Goal: Information Seeking & Learning: Learn about a topic

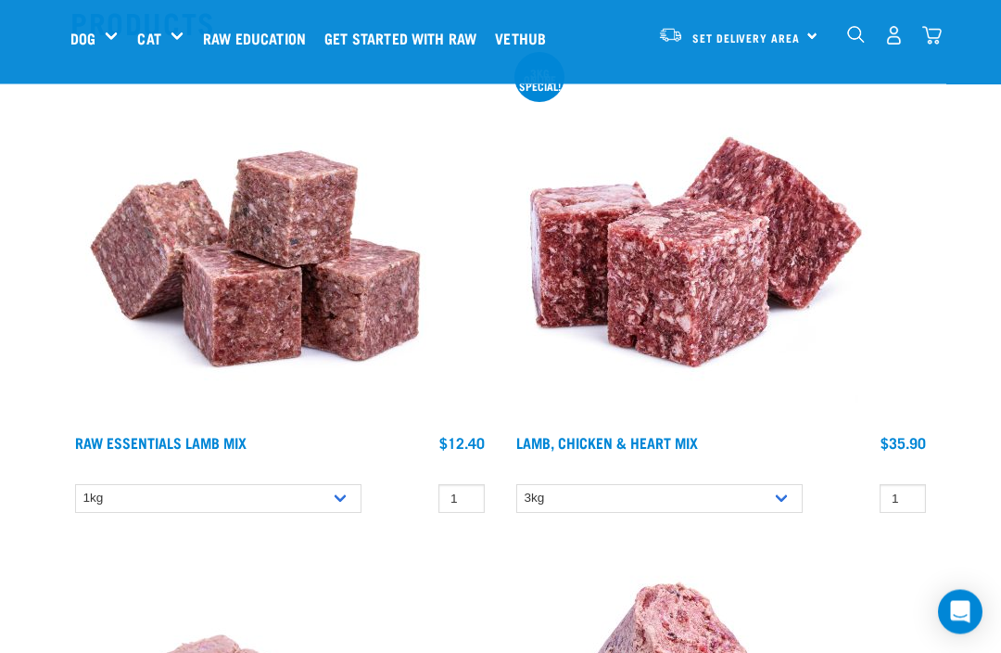
scroll to position [295, 0]
click at [348, 496] on select "1kg 3kg Bulk (10kg) Bulk (20kg)" at bounding box center [218, 498] width 286 height 29
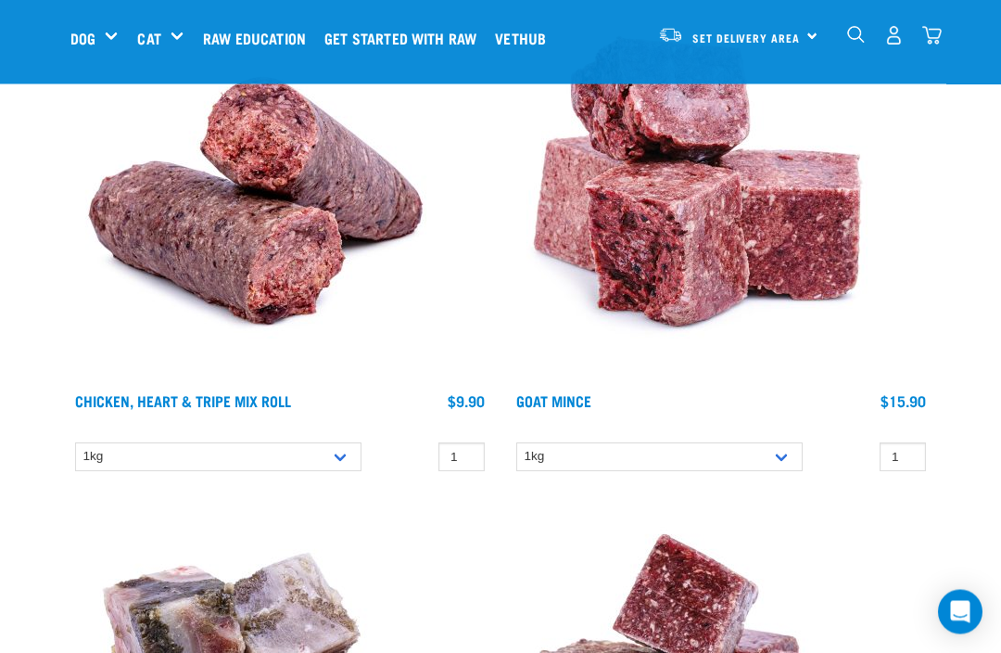
scroll to position [2304, 0]
click at [347, 465] on select "1kg Bulk (10kg)" at bounding box center [218, 456] width 286 height 29
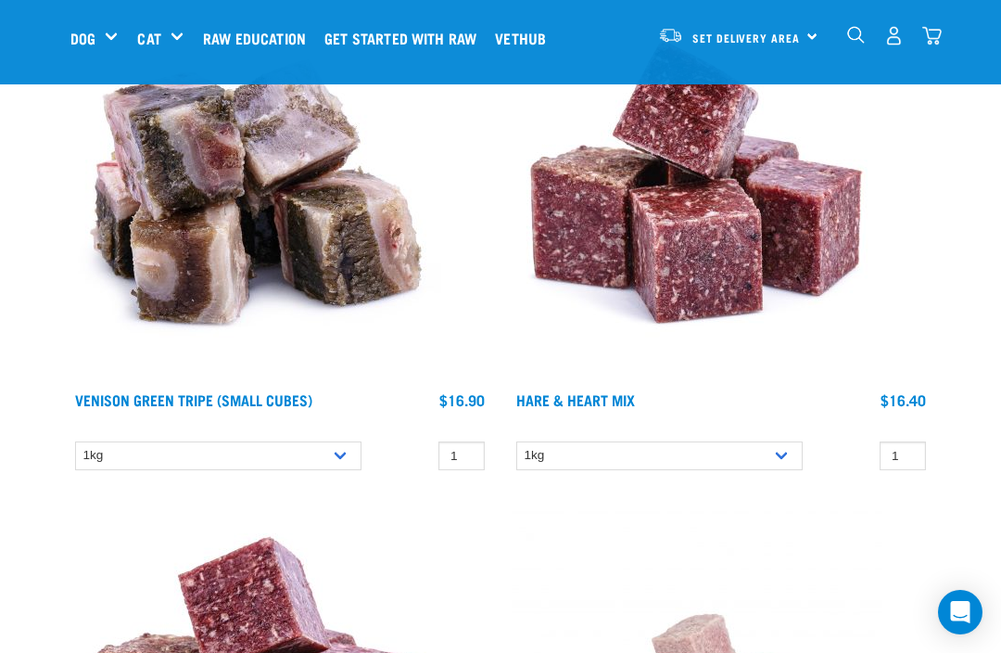
scroll to position [2781, 0]
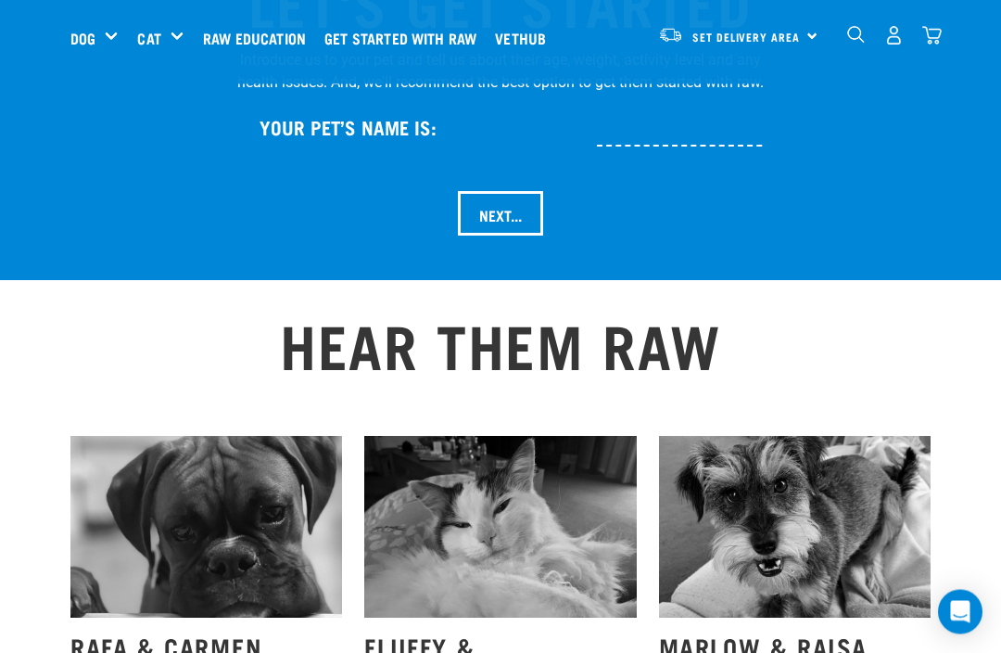
scroll to position [2033, 0]
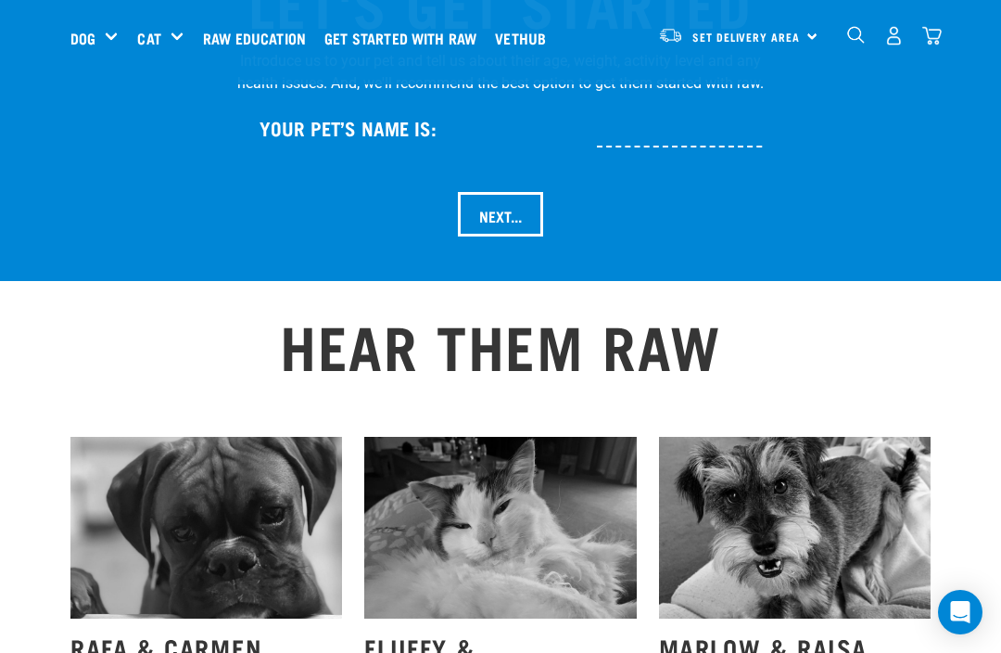
click at [655, 147] on input "text" at bounding box center [740, 127] width 287 height 42
type input "Fig"
click at [515, 236] on input "Next..." at bounding box center [500, 214] width 85 height 45
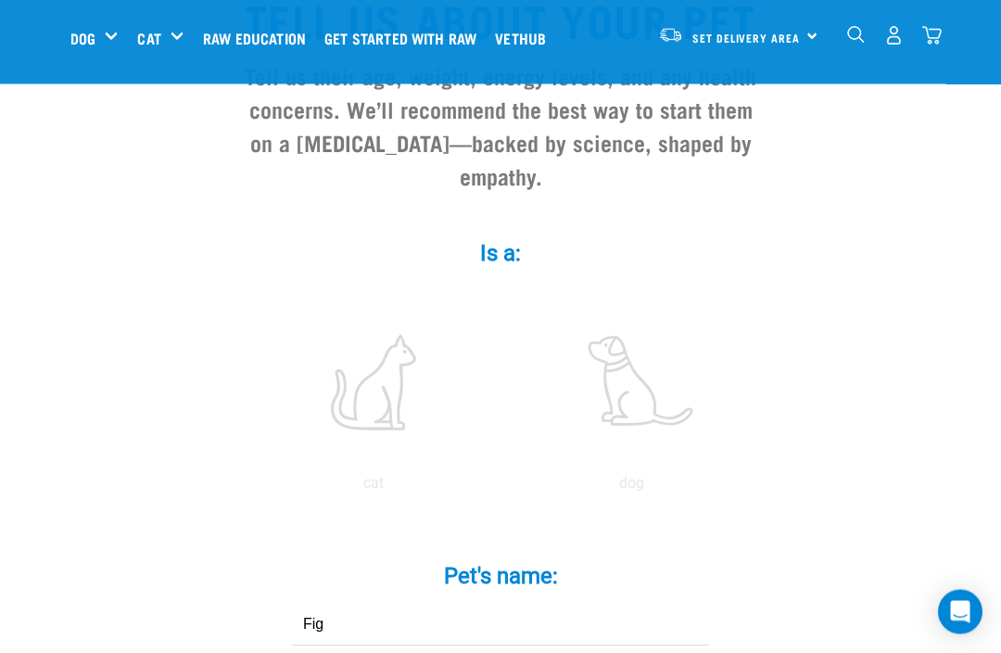
scroll to position [193, 0]
click at [642, 404] on label at bounding box center [631, 382] width 250 height 158
click at [502, 488] on input "radio" at bounding box center [502, 488] width 0 height 0
radio input "true"
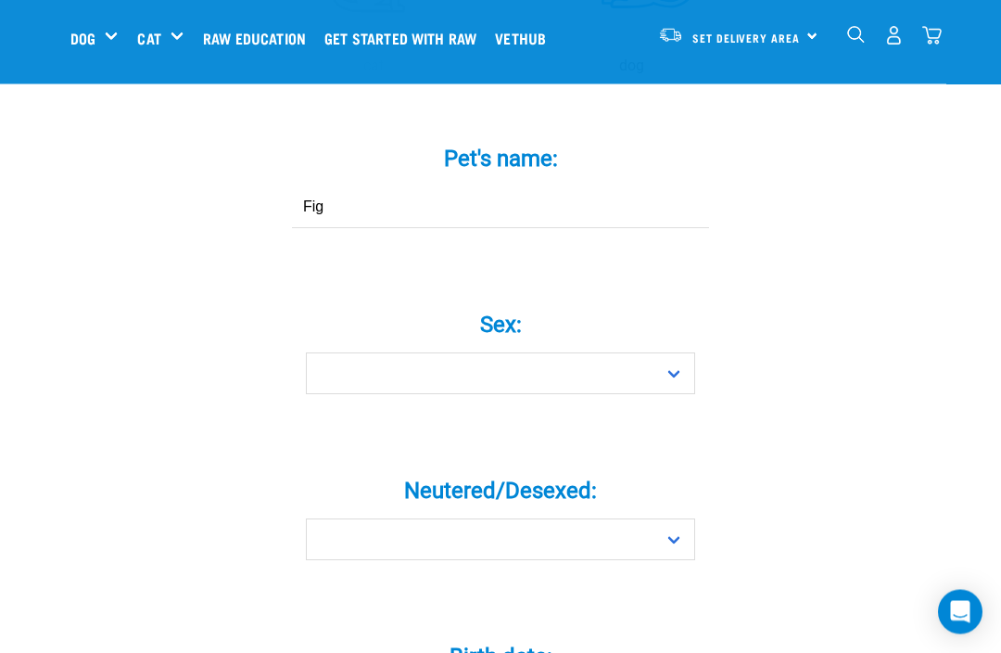
scroll to position [610, 0]
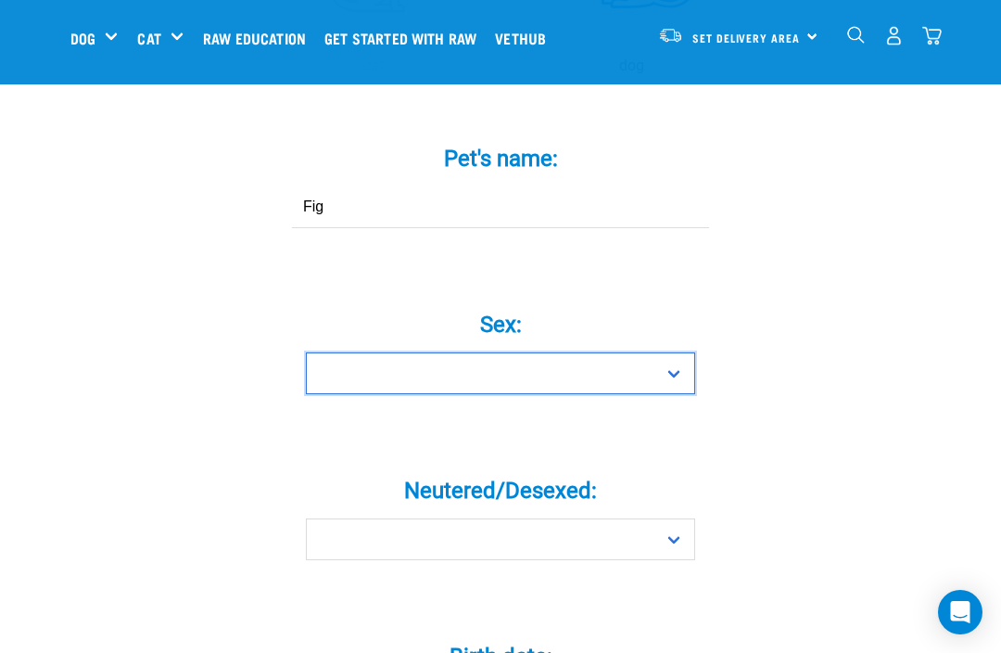
click at [680, 392] on select "Boy Girl" at bounding box center [500, 373] width 389 height 42
select select "girl"
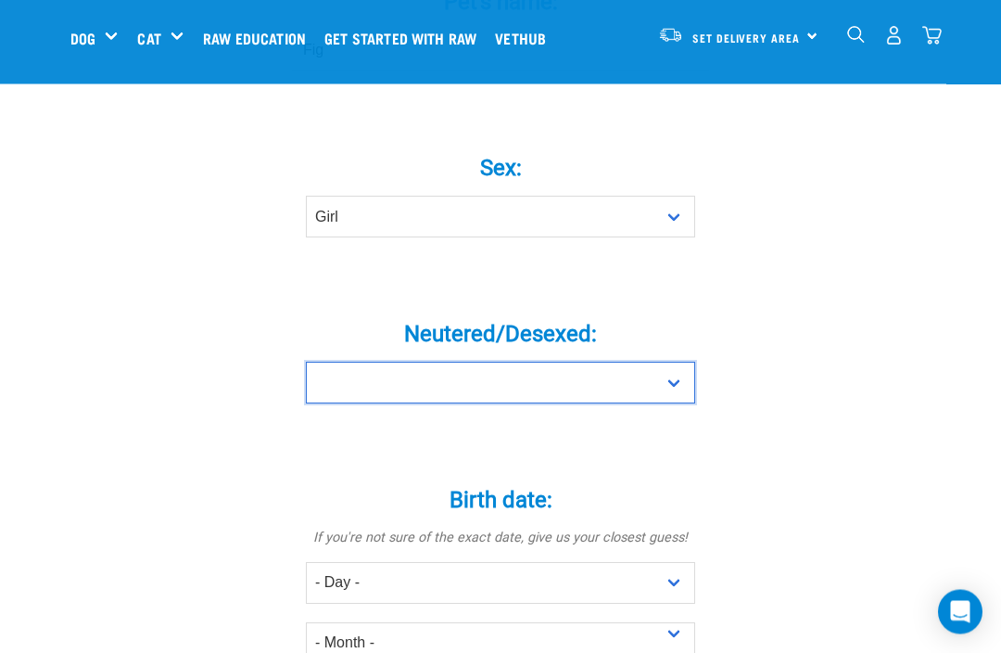
click at [691, 403] on select "Yes No" at bounding box center [500, 383] width 389 height 42
select select "yes"
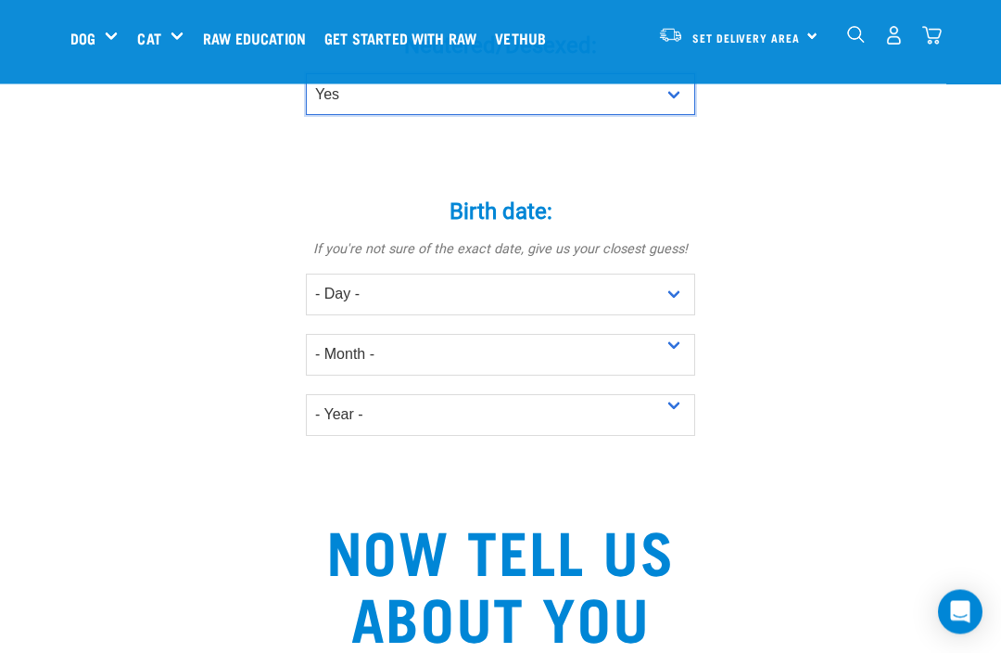
scroll to position [1055, 0]
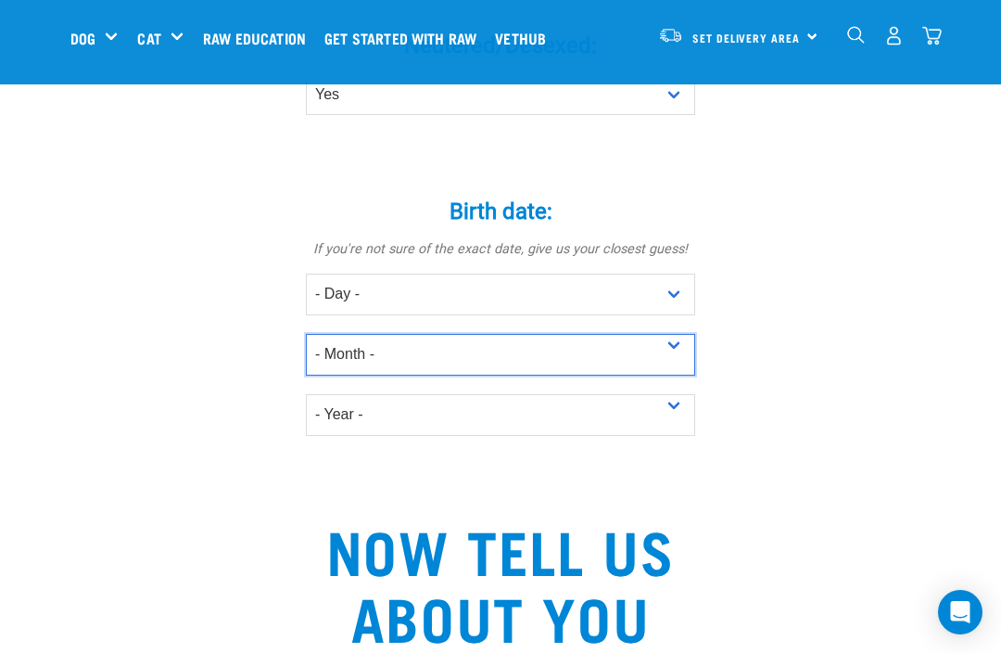
click at [675, 369] on select "- Month - January February March April May June July August September October N…" at bounding box center [500, 355] width 389 height 42
select select "November"
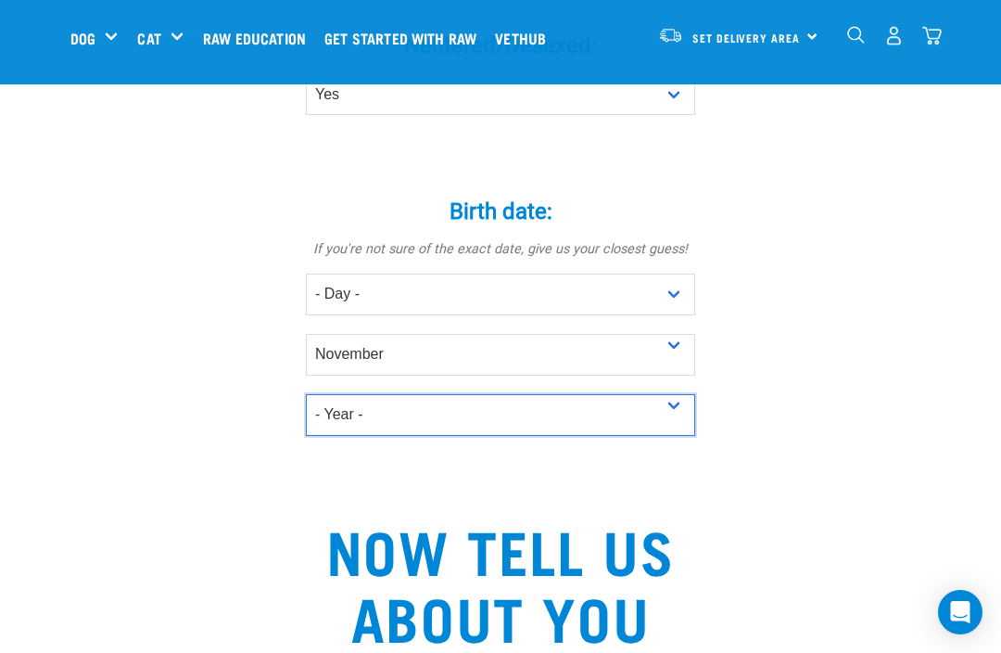
click at [676, 429] on select "- Year - 2025 2024 2023 2022 2021 2020 2019 2018 2017 2016 2015 2014 2013 2012" at bounding box center [500, 415] width 389 height 42
select select "2024"
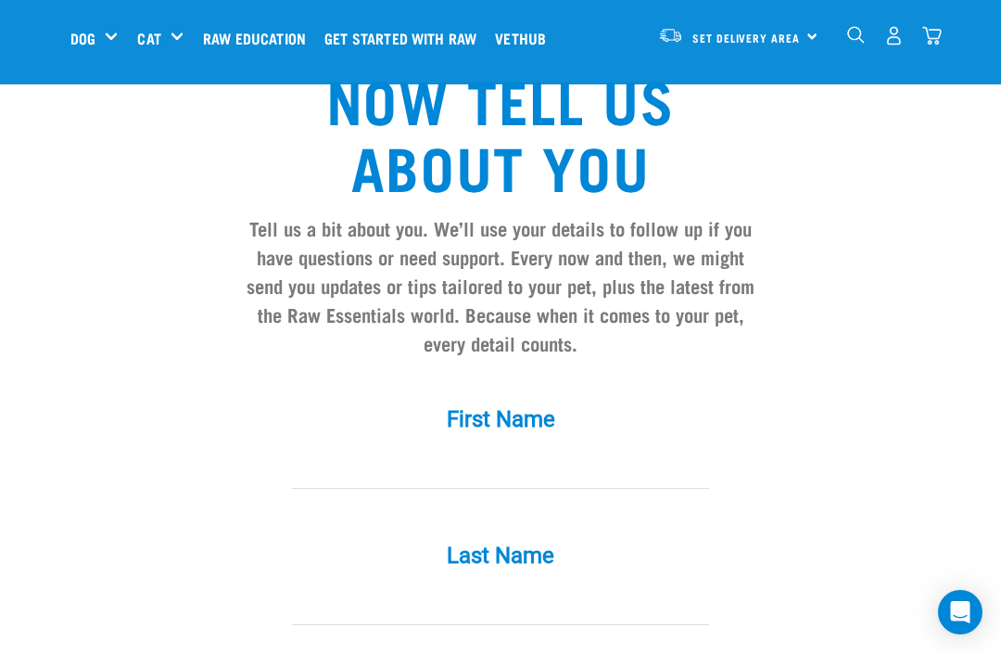
scroll to position [1510, 0]
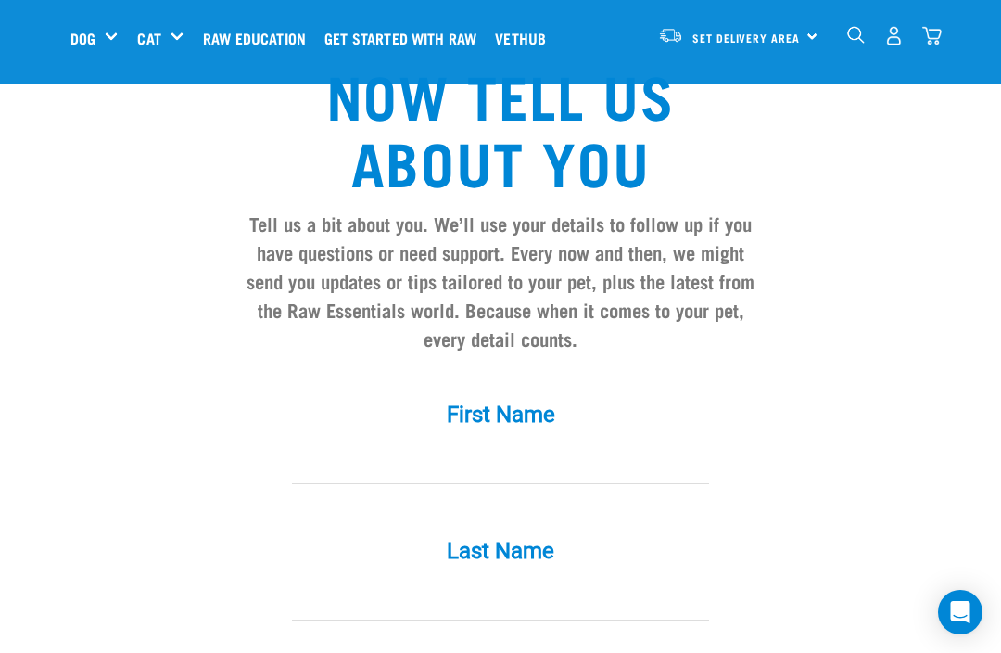
click at [451, 463] on input "First Name *" at bounding box center [500, 463] width 417 height 42
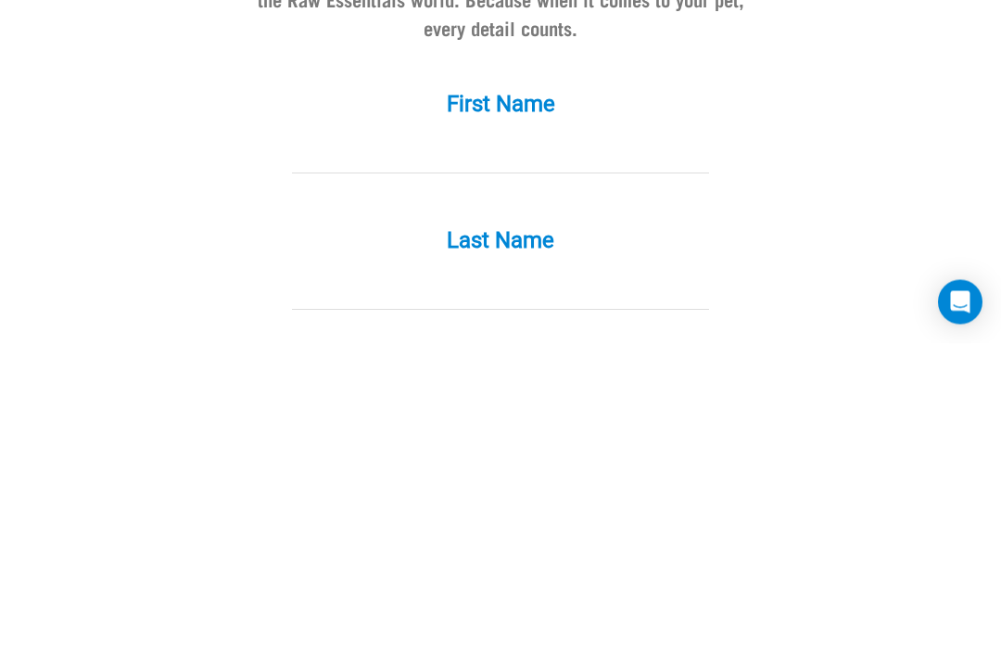
type input "Rosemary"
type input "Addis"
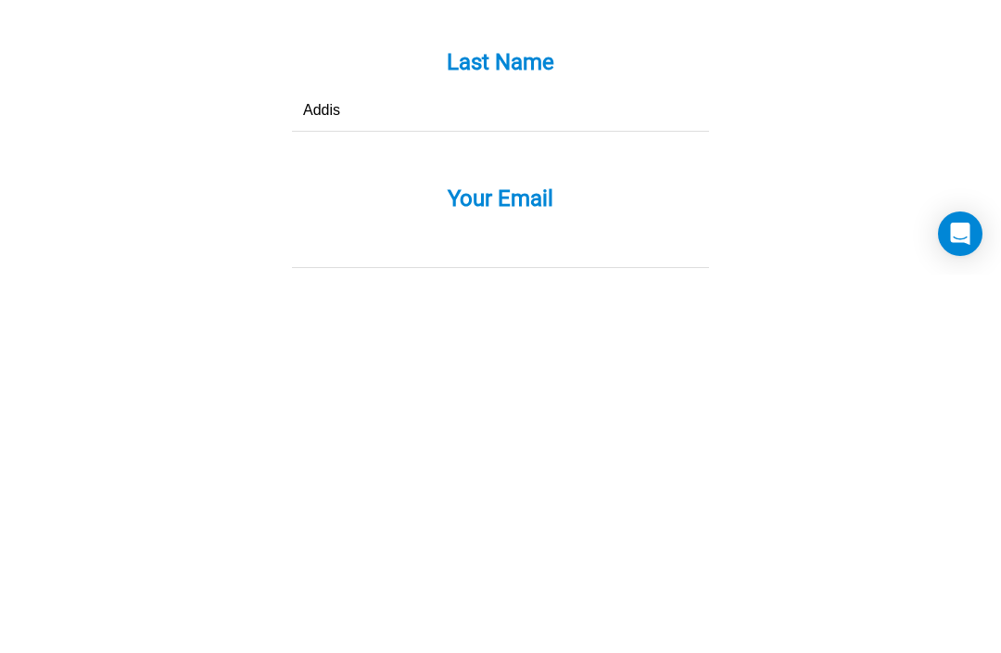
scroll to position [1650, 0]
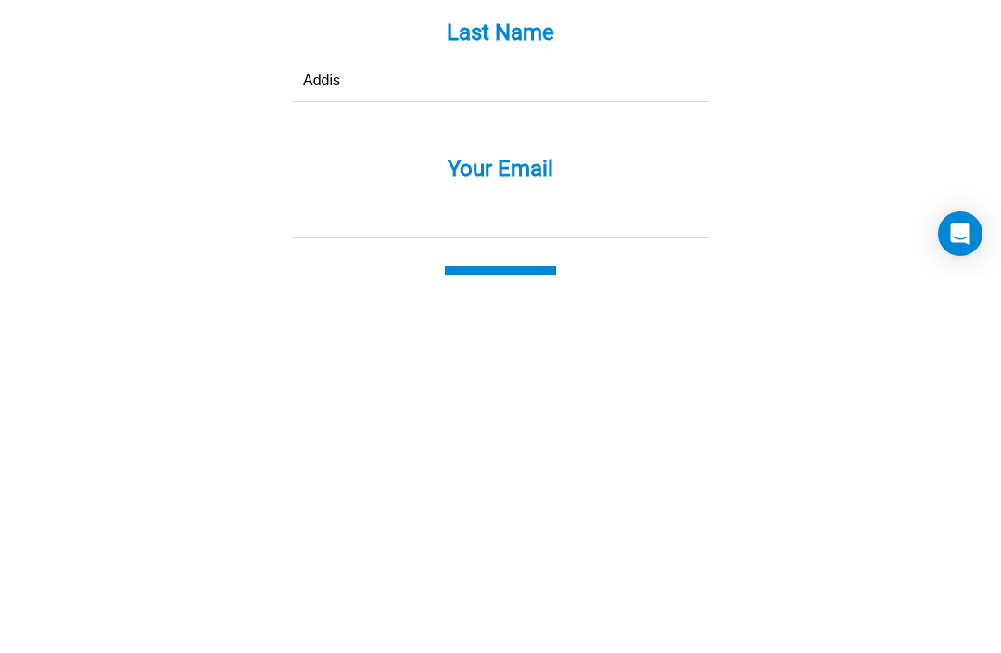
type input "rosieflo1950@gmail.com"
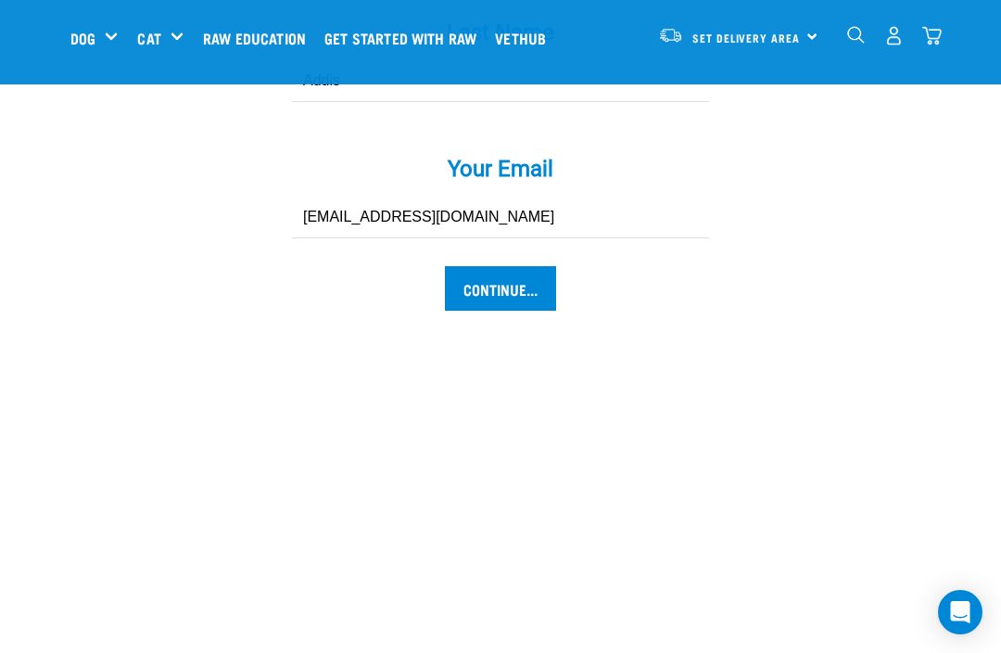
click at [507, 309] on input "Continue..." at bounding box center [500, 288] width 111 height 45
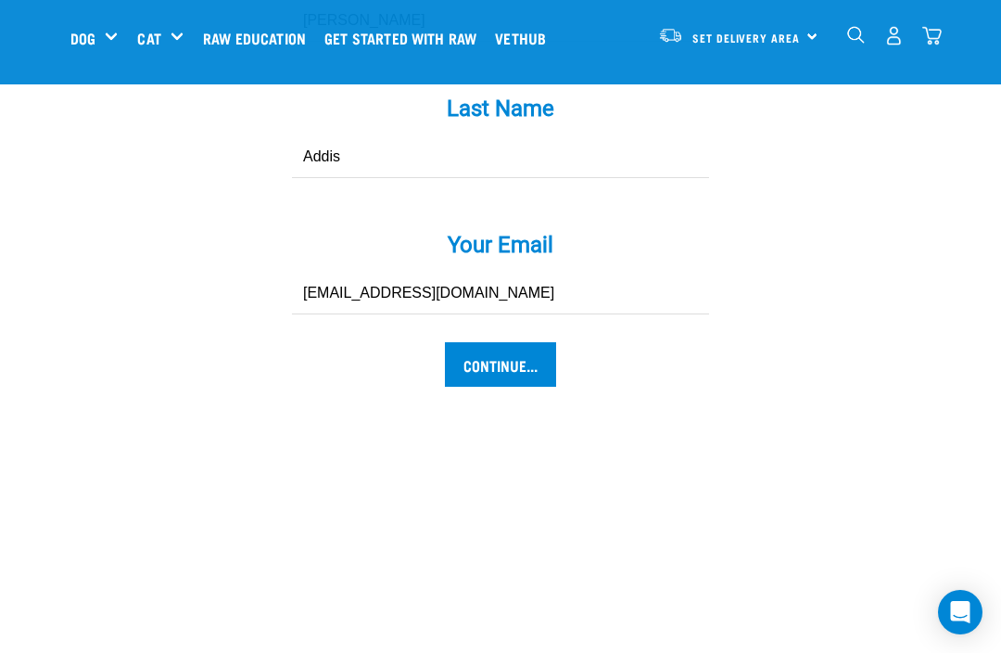
scroll to position [1965, 0]
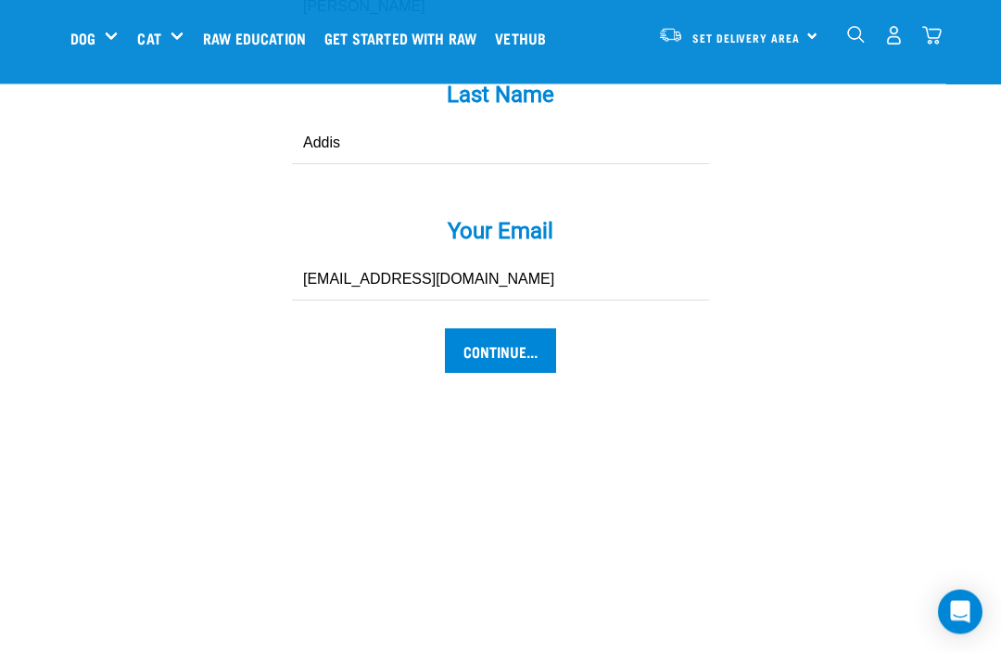
click at [513, 359] on input "Continue..." at bounding box center [500, 351] width 111 height 45
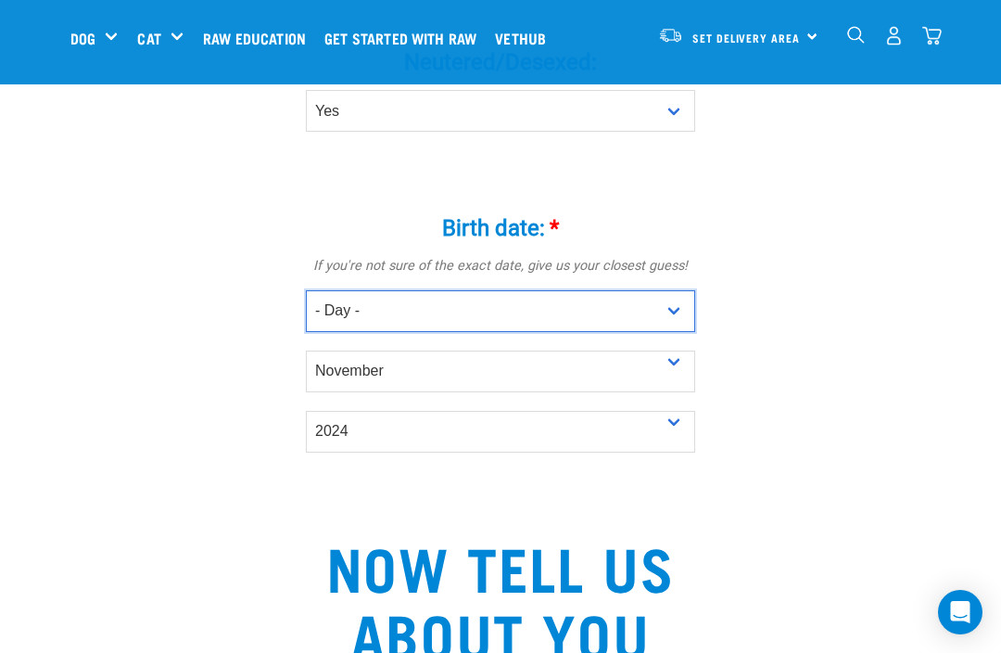
scroll to position [1026, 0]
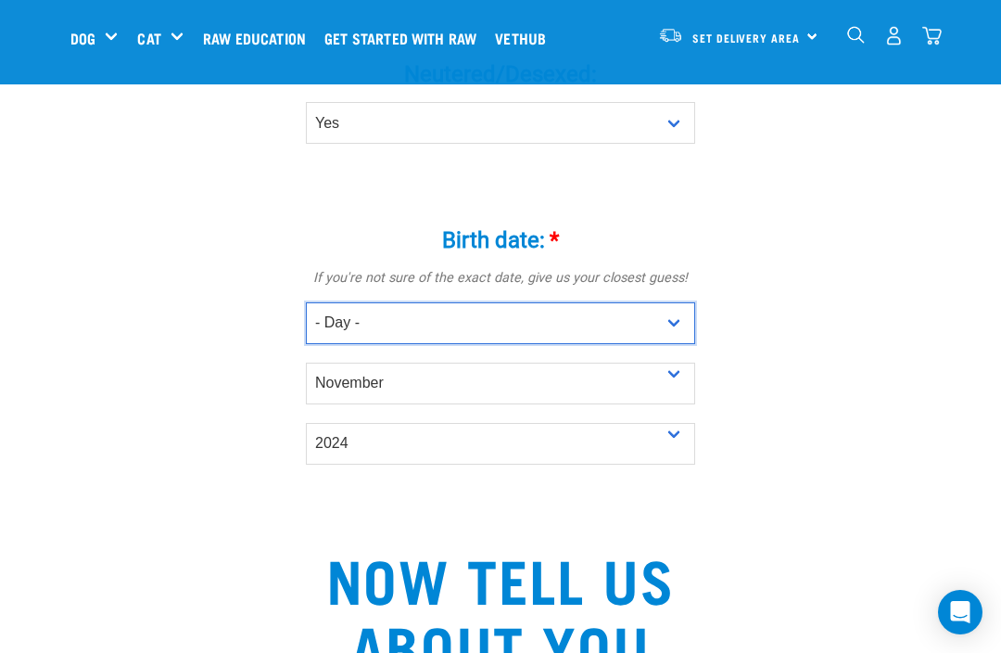
click at [679, 339] on select "- Day - 1 2 3 4 5 6 7 8 9 10 11 12 13 14 15 16 17 18 19 20 21 22 23 24 25 26 27" at bounding box center [500, 323] width 389 height 42
select select "6"
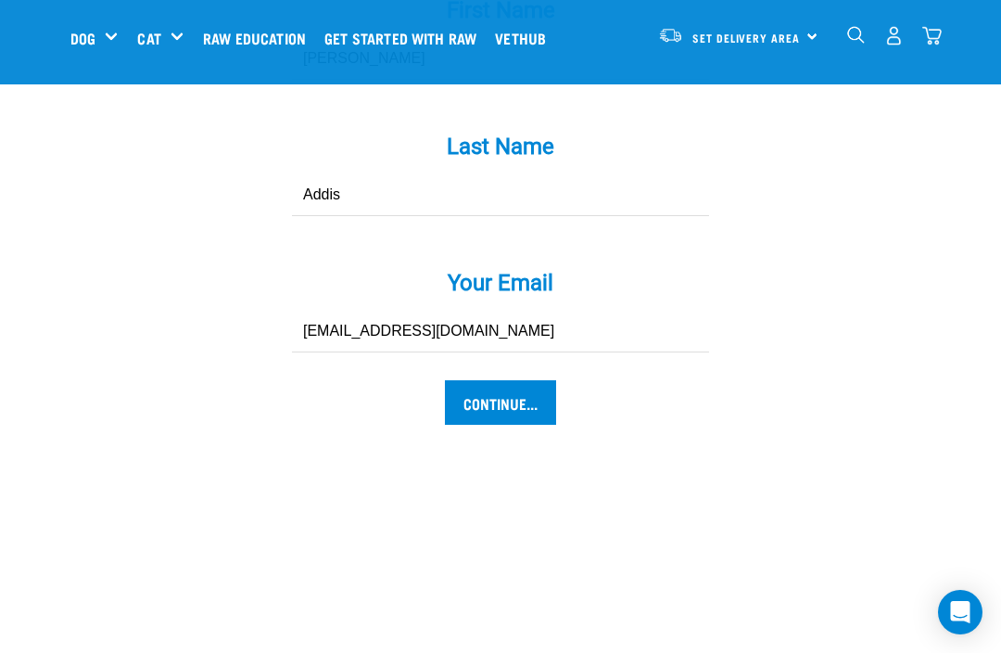
scroll to position [1914, 0]
click at [514, 421] on input "Continue..." at bounding box center [500, 403] width 111 height 45
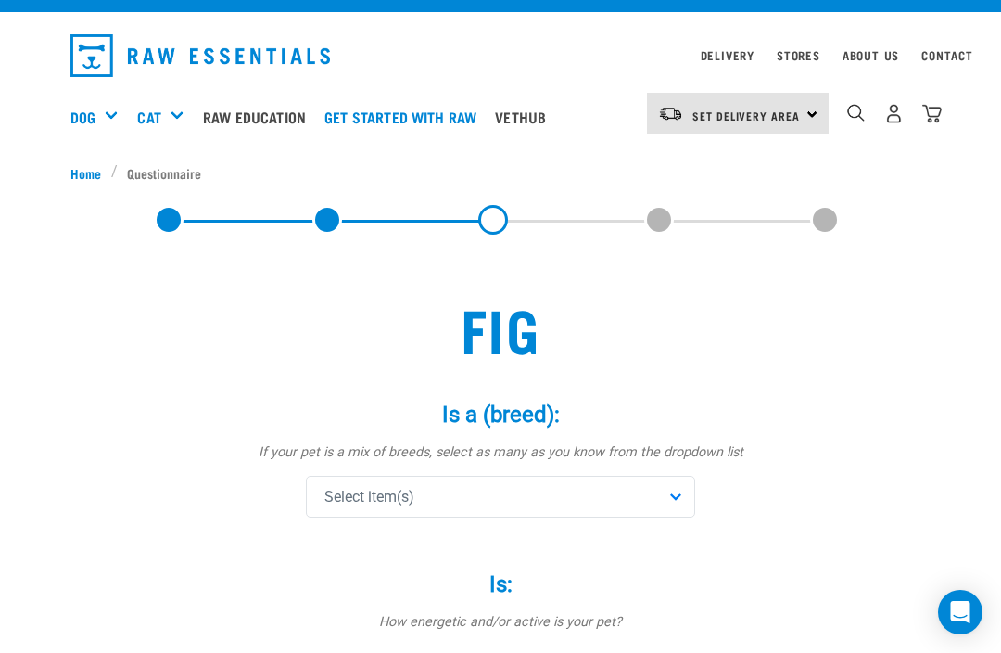
scroll to position [37, 0]
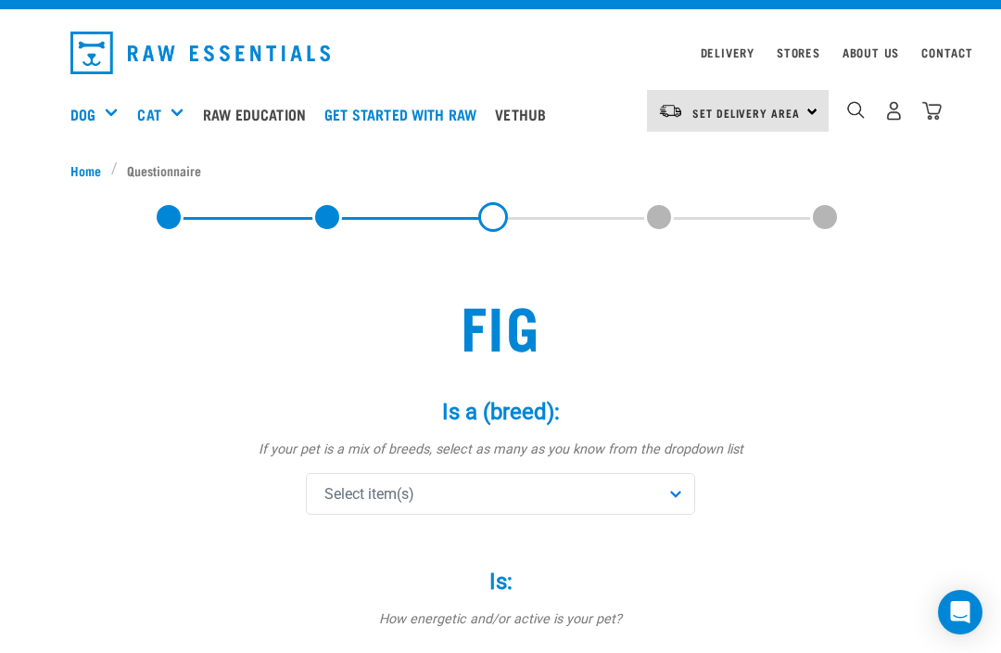
click at [690, 487] on div "Select item(s)" at bounding box center [500, 494] width 389 height 42
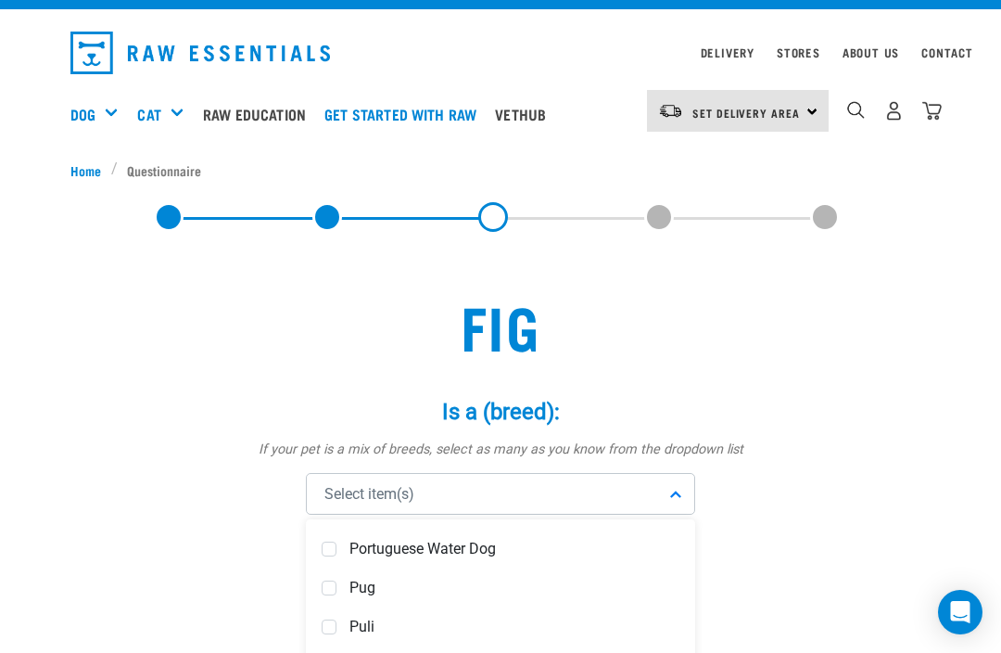
scroll to position [5974, 0]
click at [341, 568] on div "Pug" at bounding box center [501, 568] width 380 height 39
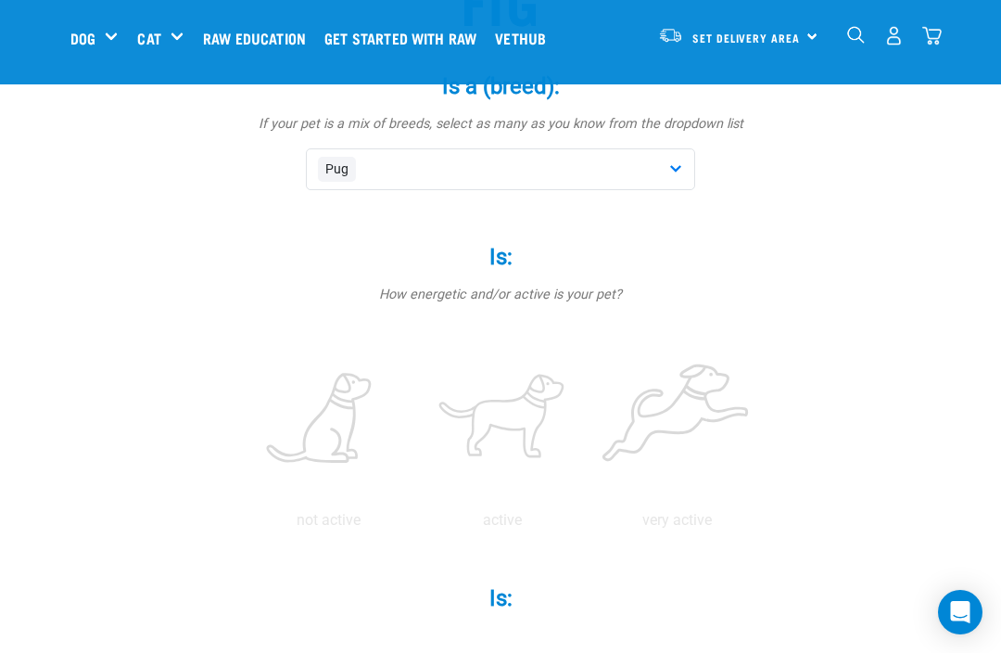
scroll to position [220, 0]
click at [586, 413] on label at bounding box center [502, 420] width 167 height 158
click at [415, 526] on input "radio" at bounding box center [415, 526] width 0 height 0
radio input "true"
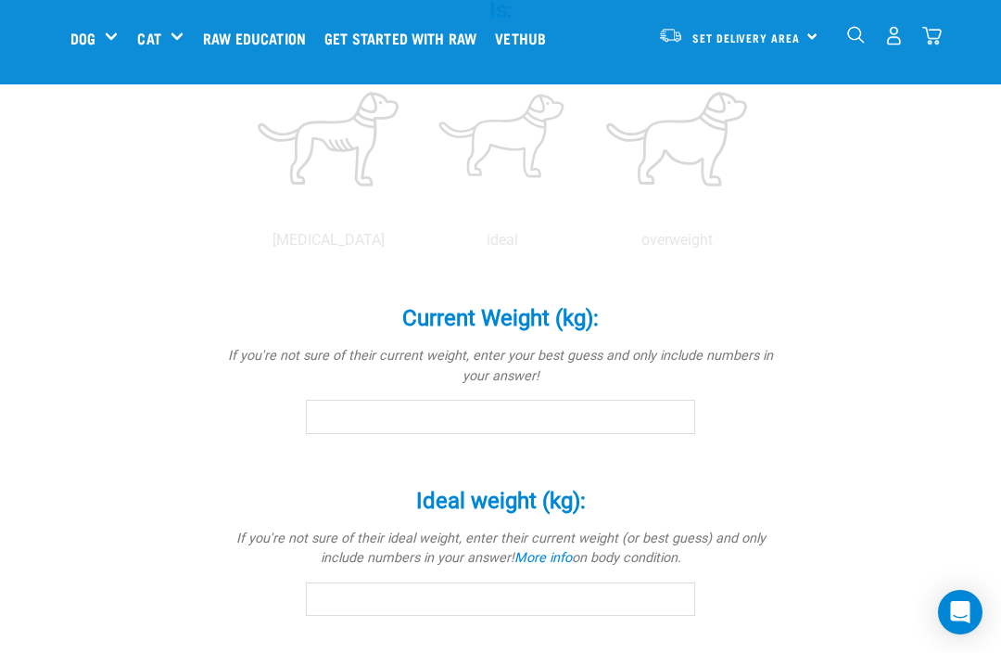
scroll to position [807, 0]
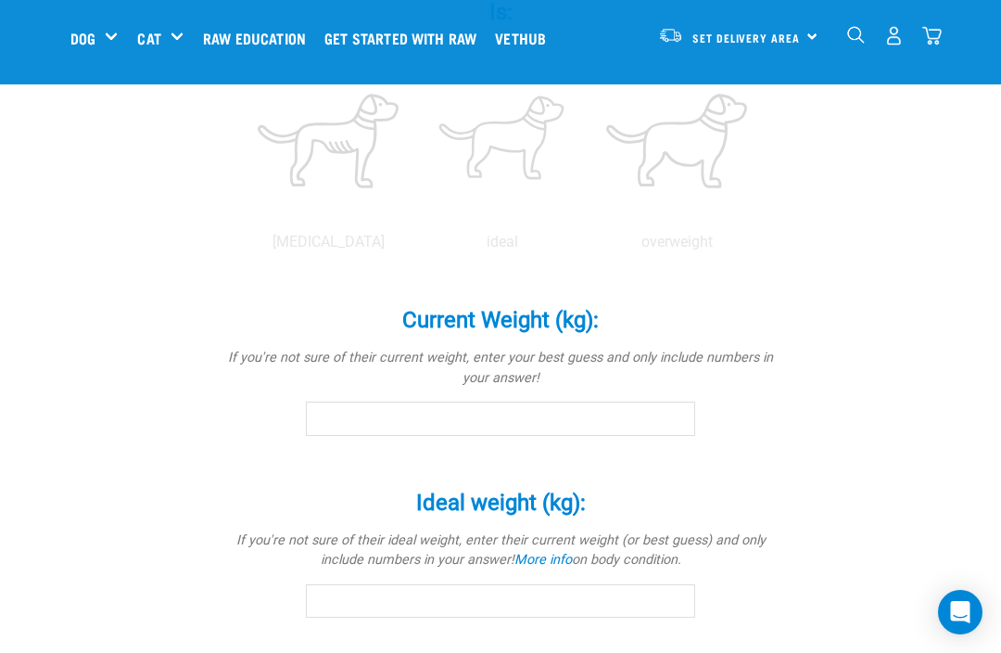
click at [586, 220] on label at bounding box center [502, 141] width 167 height 158
click at [415, 247] on input "radio" at bounding box center [415, 247] width 0 height 0
radio input "true"
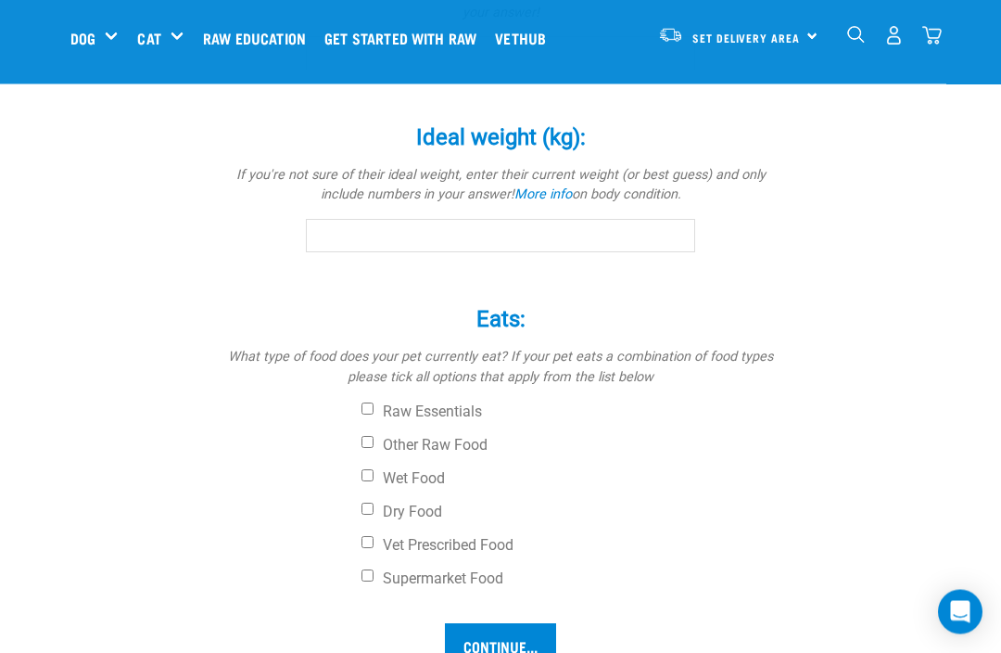
scroll to position [1171, 0]
click at [345, 70] on input "Current Weight (kg): *" at bounding box center [500, 53] width 389 height 33
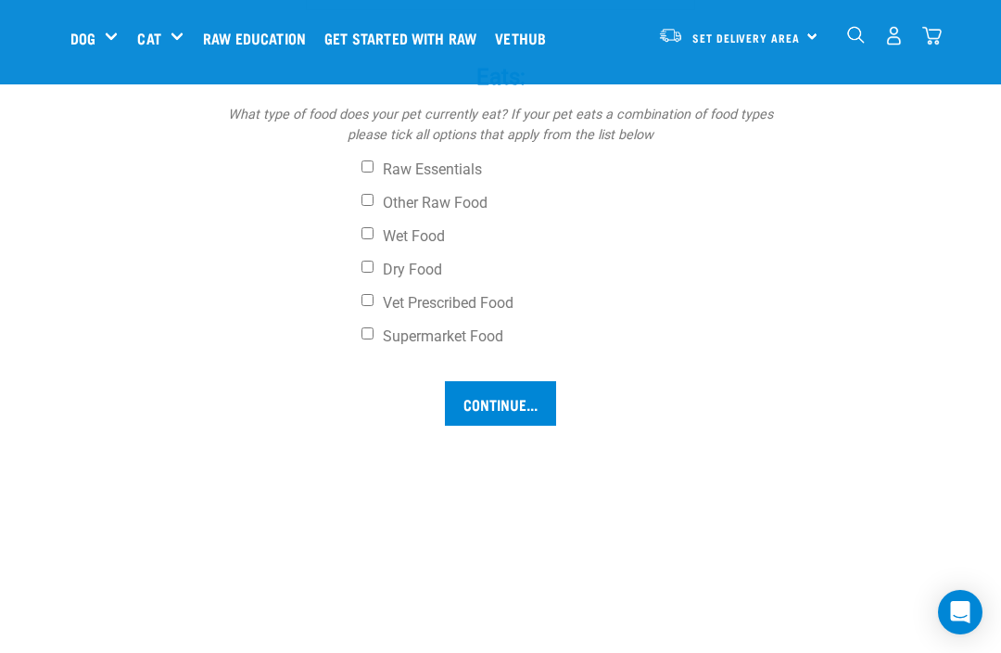
scroll to position [1413, 0]
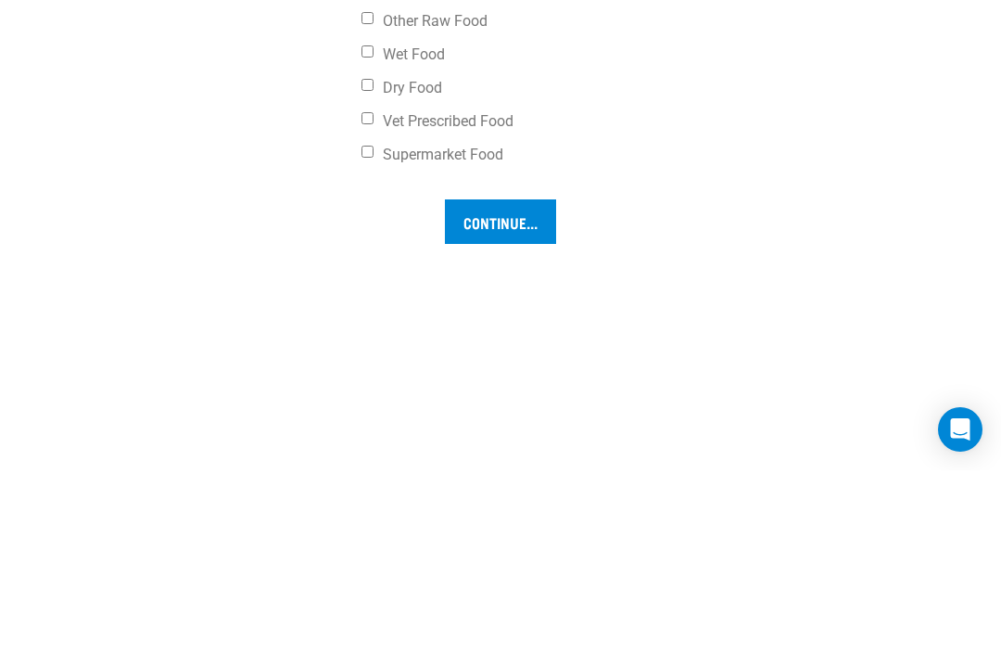
type input "7.5"
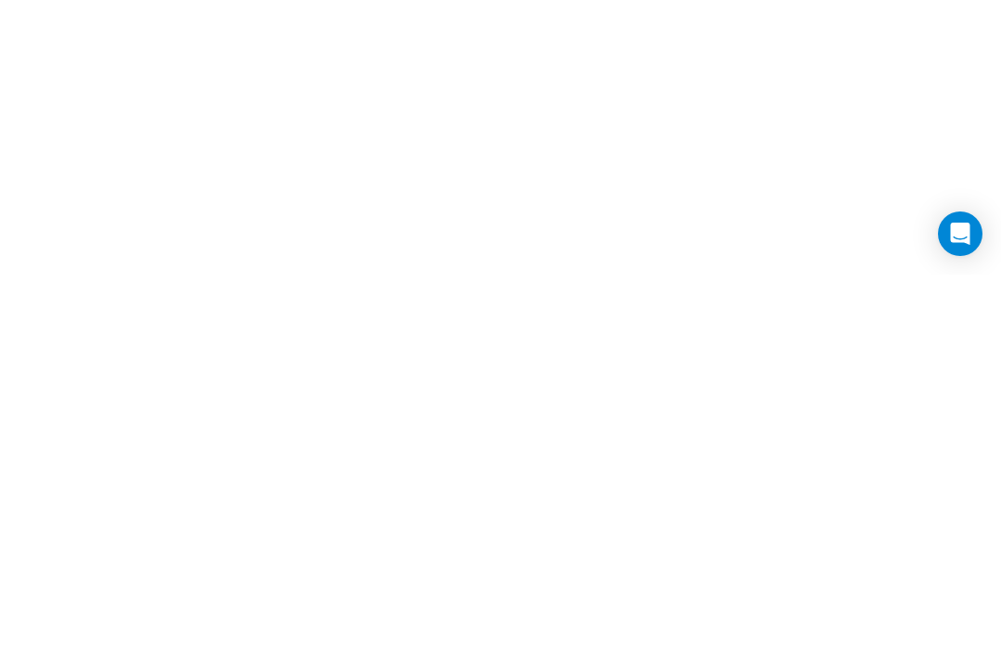
scroll to position [1614, 0]
type input "7.5"
click at [374, 6] on input "Other Raw Food" at bounding box center [368, 0] width 12 height 12
checkbox input "true"
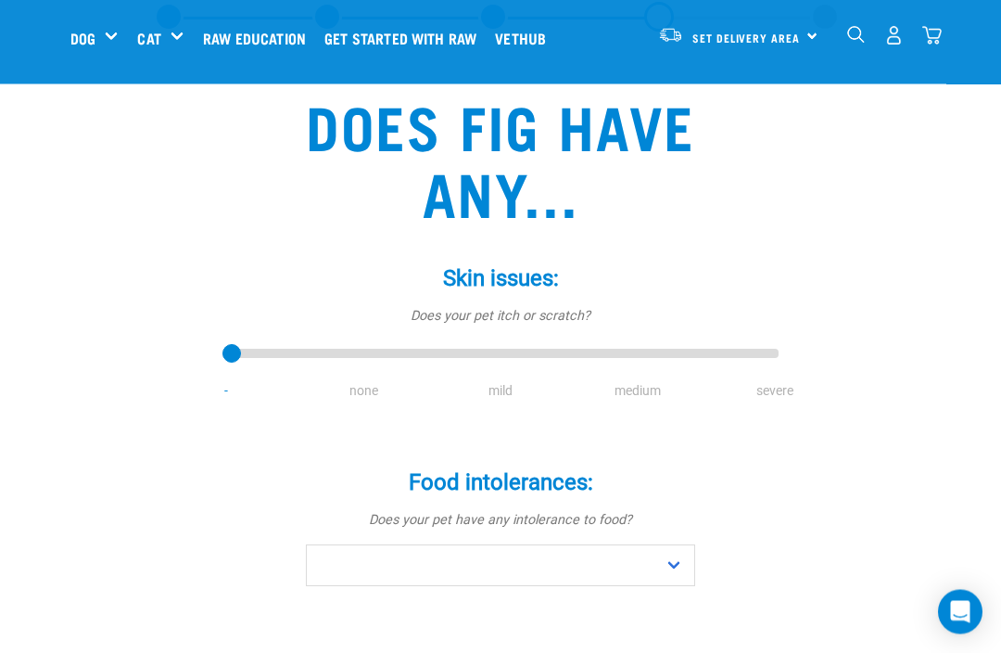
scroll to position [95, 0]
type input "1"
click at [386, 355] on input "range" at bounding box center [501, 354] width 556 height 26
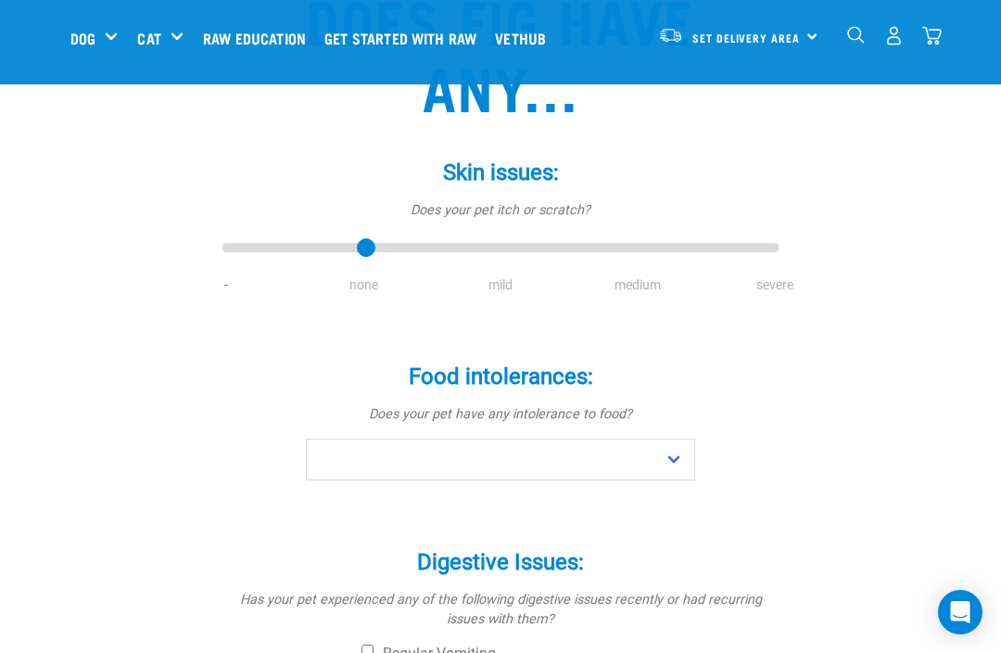
scroll to position [200, 0]
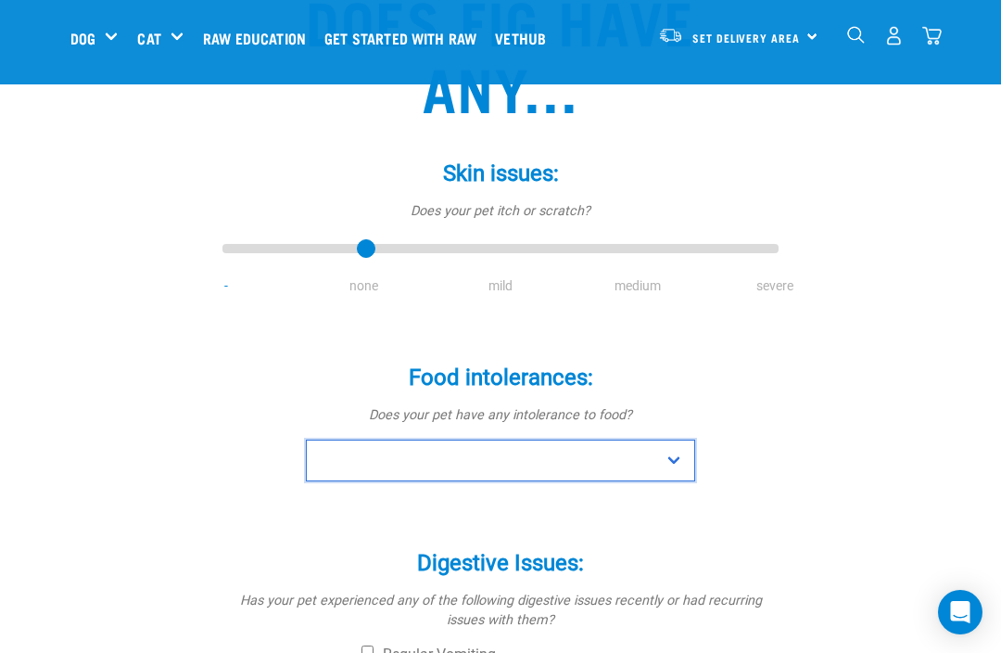
click at [679, 457] on select "No Yes" at bounding box center [500, 460] width 389 height 42
select select "no"
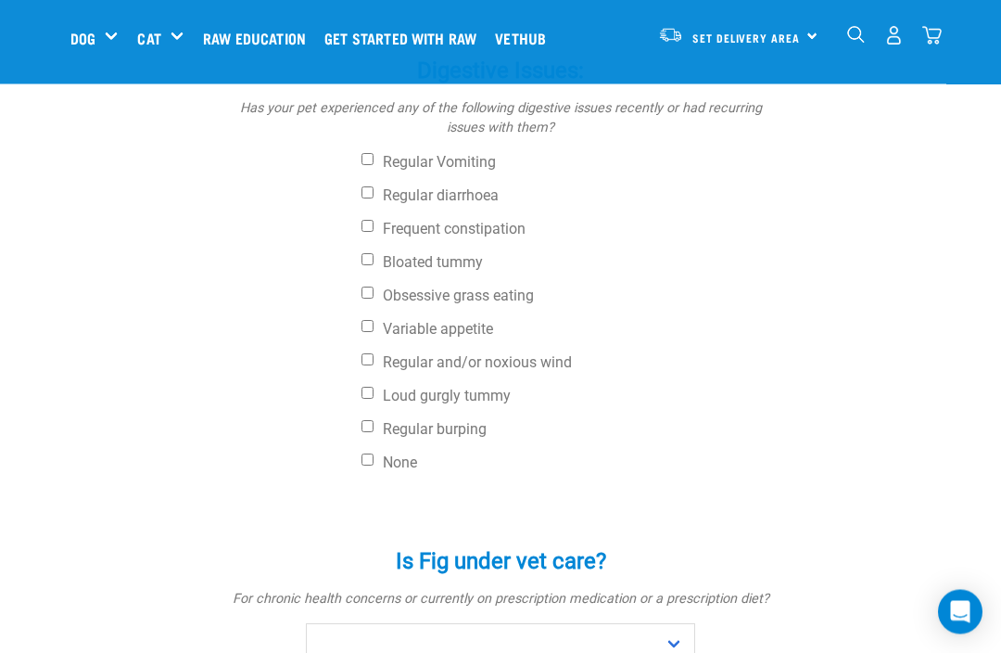
scroll to position [690, 0]
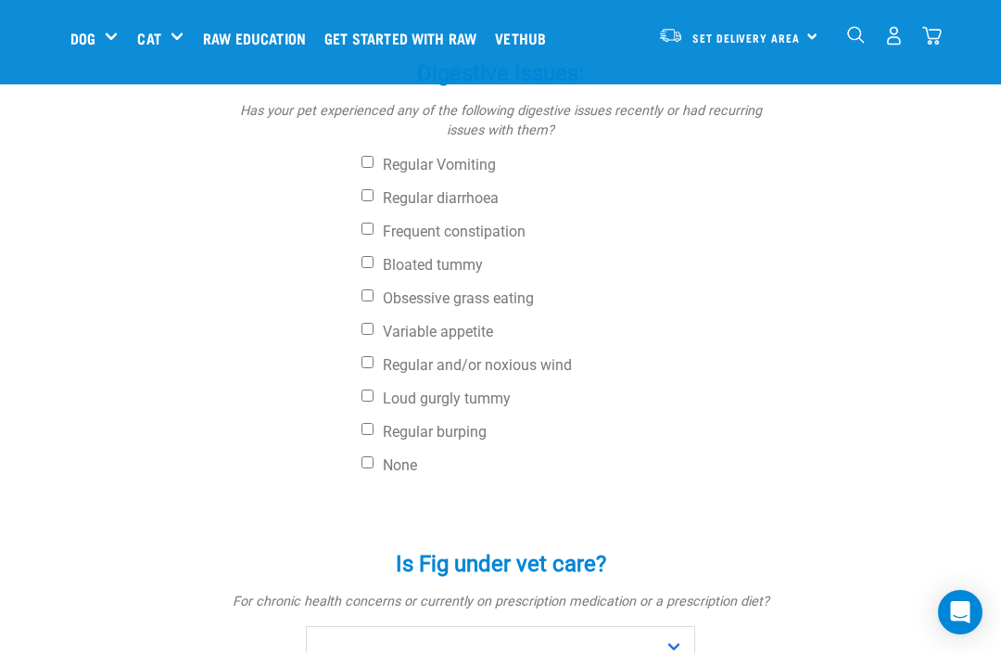
click at [382, 457] on label "None" at bounding box center [570, 465] width 417 height 19
click at [374, 457] on input "None" at bounding box center [368, 462] width 12 height 12
checkbox input "true"
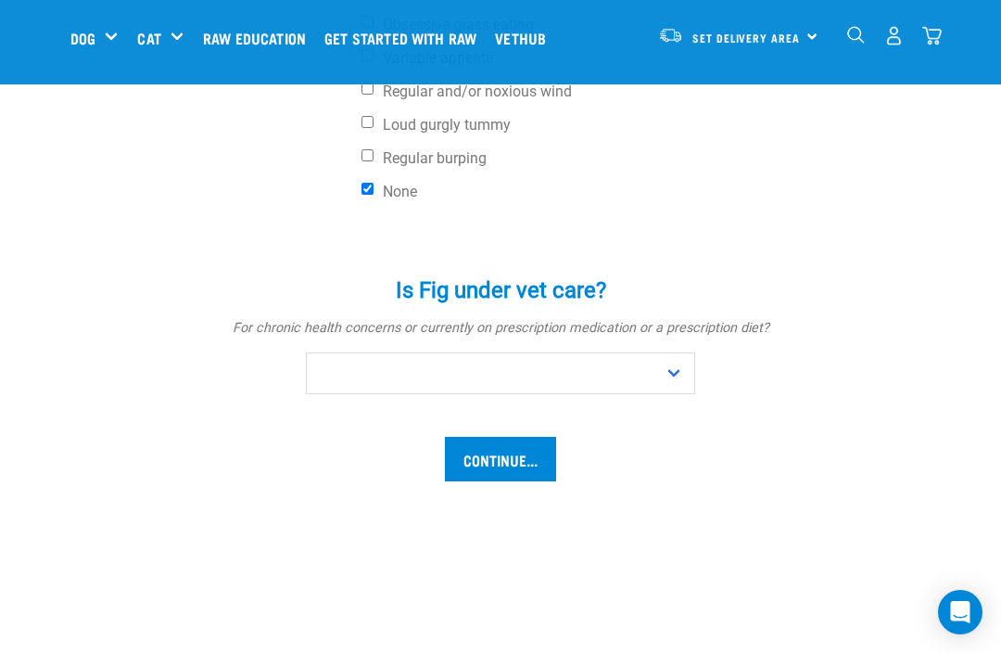
scroll to position [965, 0]
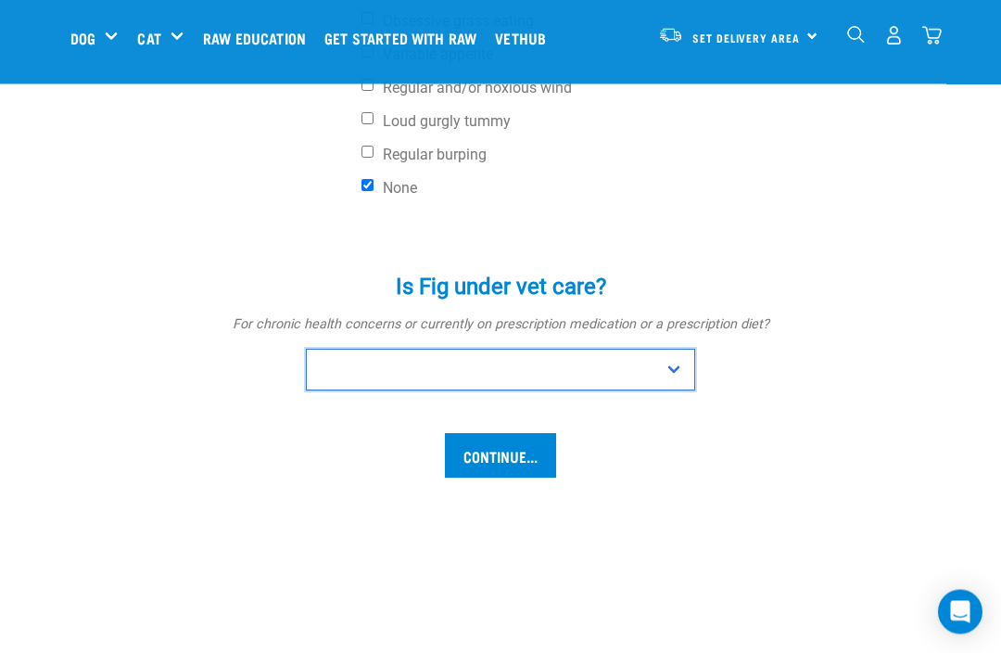
click at [683, 363] on select "No Yes" at bounding box center [500, 371] width 389 height 42
select select "no"
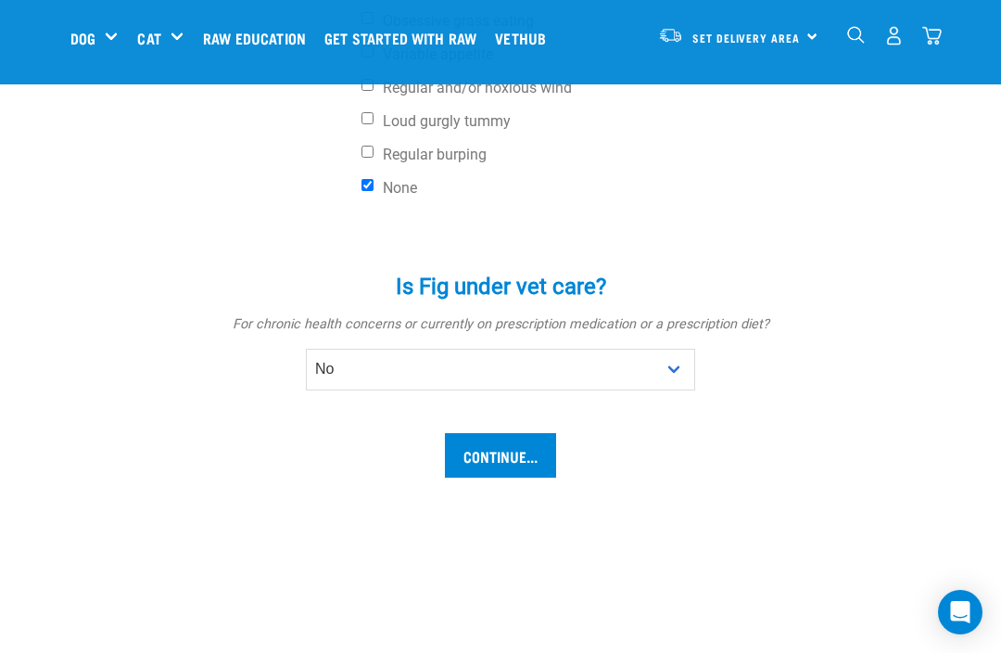
click at [500, 456] on input "Continue..." at bounding box center [500, 455] width 111 height 45
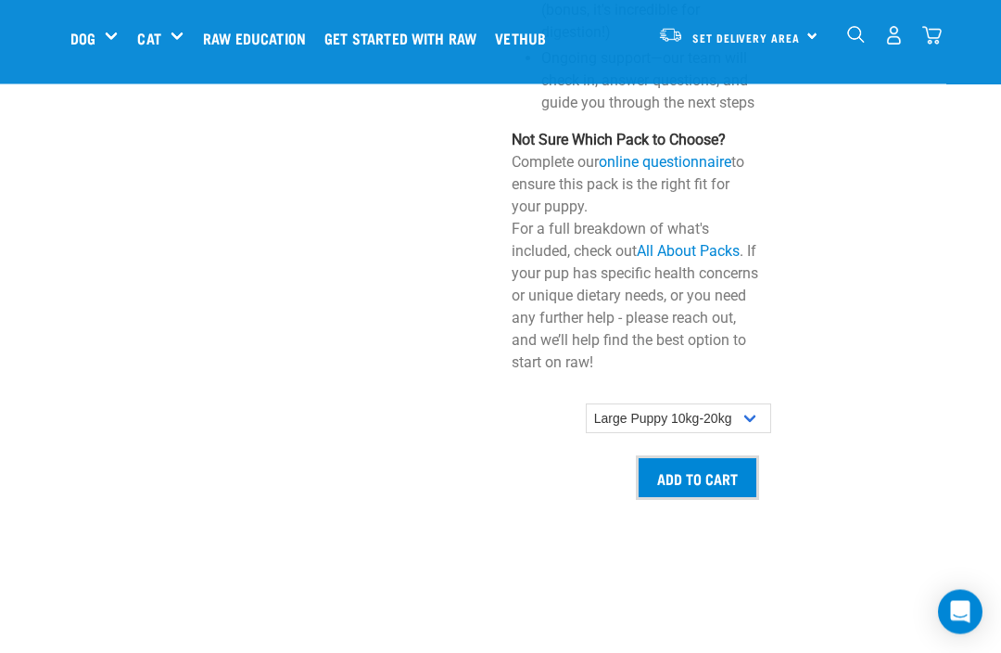
scroll to position [1791, 0]
click at [752, 403] on select "Small Puppy up to 5kg Medium Puppy 5kg-10kg Large Puppy 10kg-20kg" at bounding box center [678, 418] width 185 height 30
select select "19644"
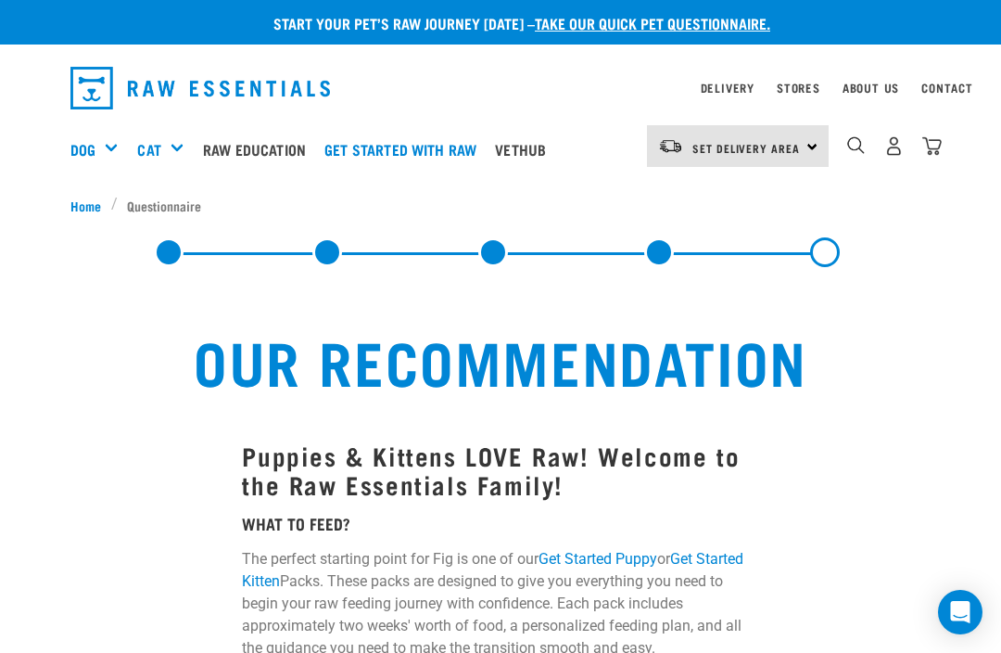
scroll to position [0, 0]
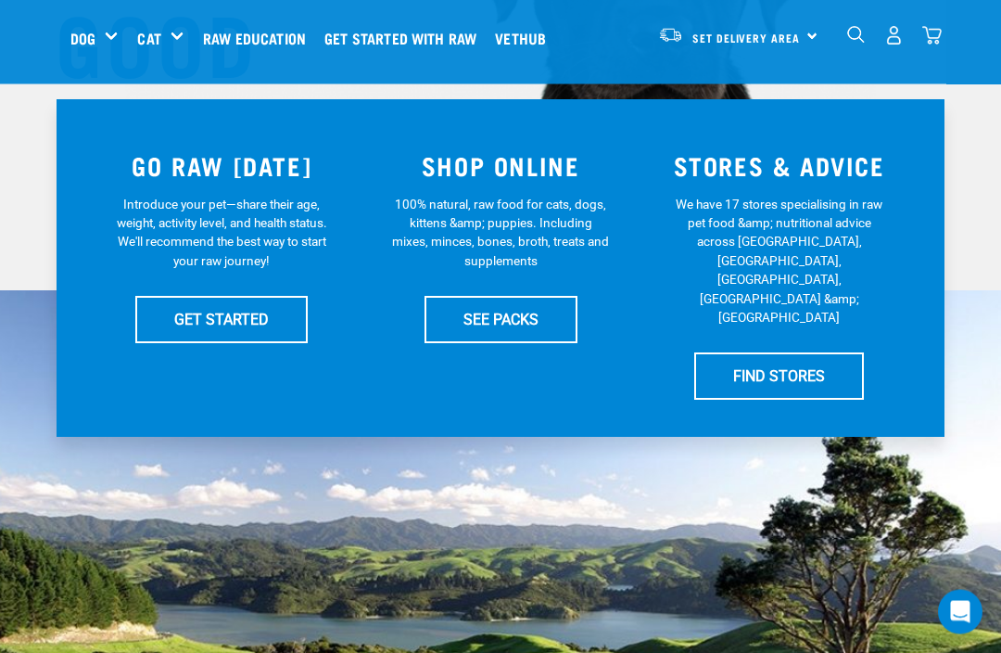
scroll to position [341, 0]
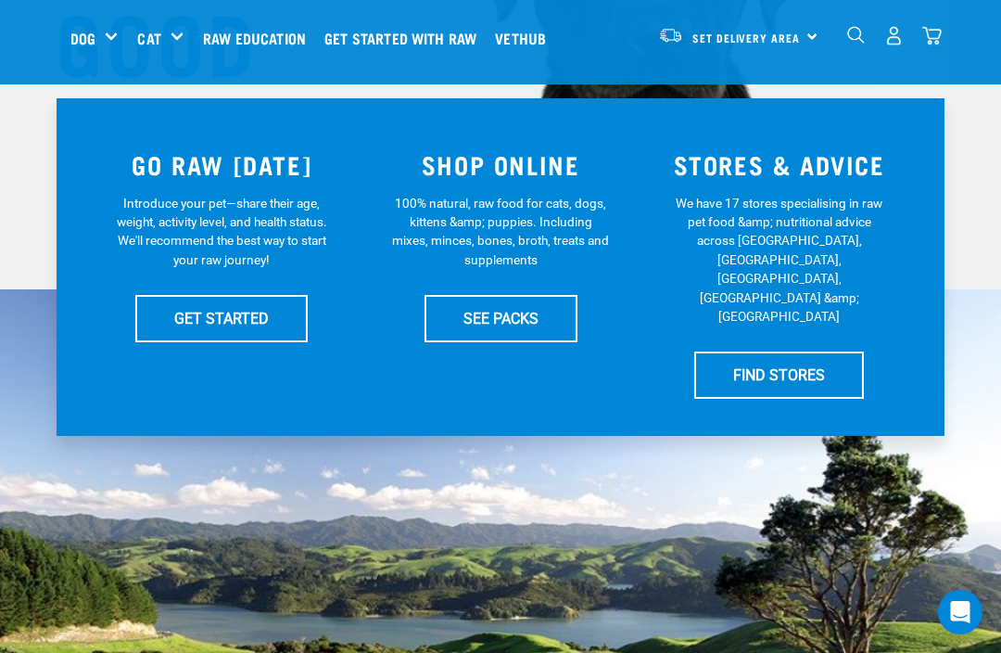
click at [507, 314] on link "SEE PACKS" at bounding box center [501, 318] width 153 height 46
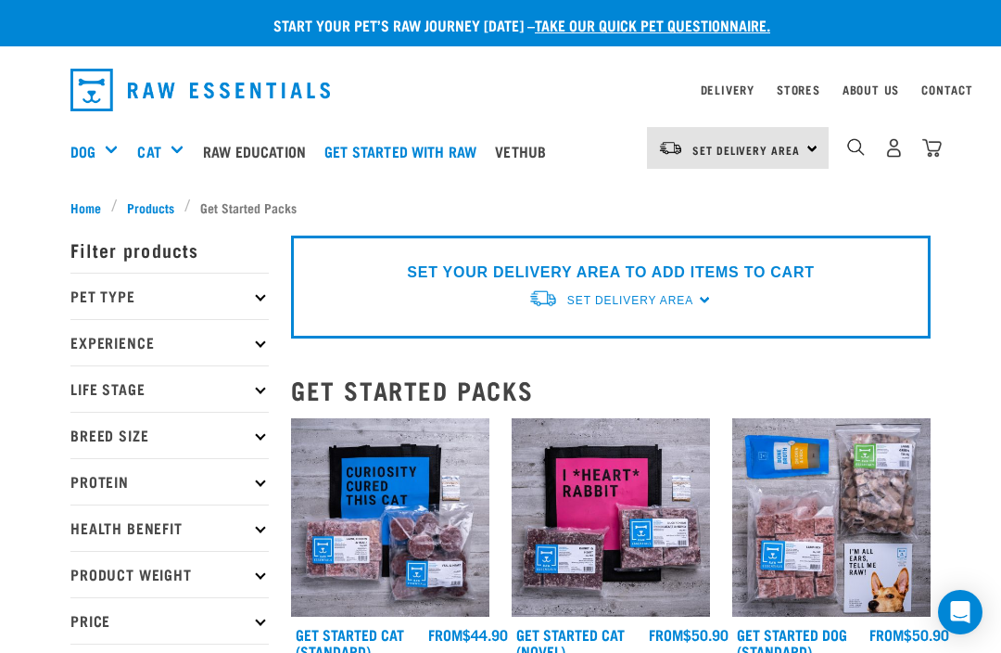
click at [0, 0] on div "Mixes & Minces" at bounding box center [0, 0] width 0 height 0
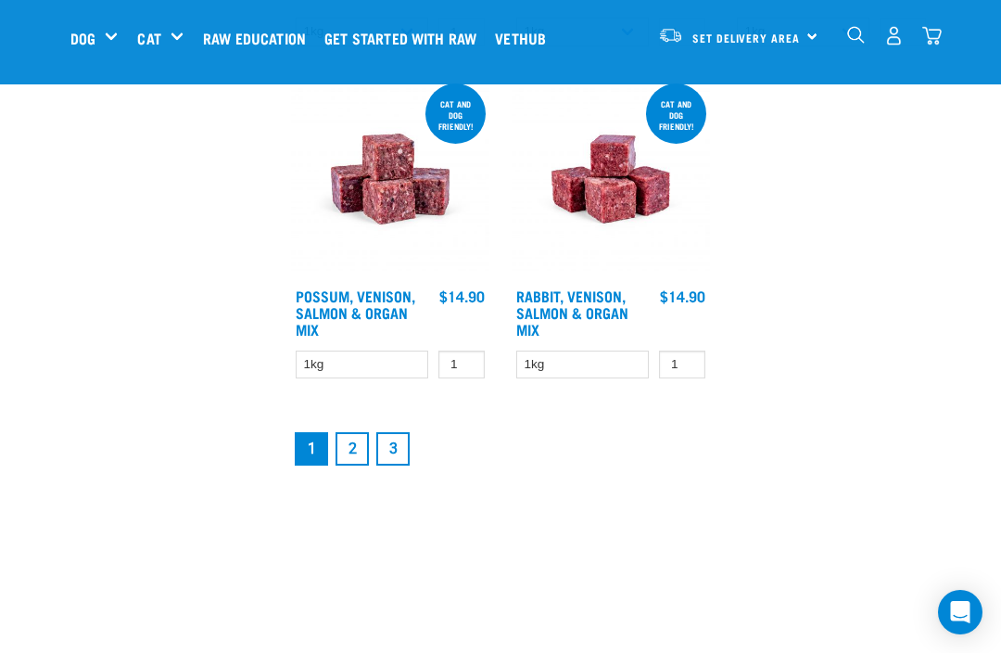
scroll to position [3419, 0]
click at [366, 464] on link "2" at bounding box center [352, 447] width 33 height 33
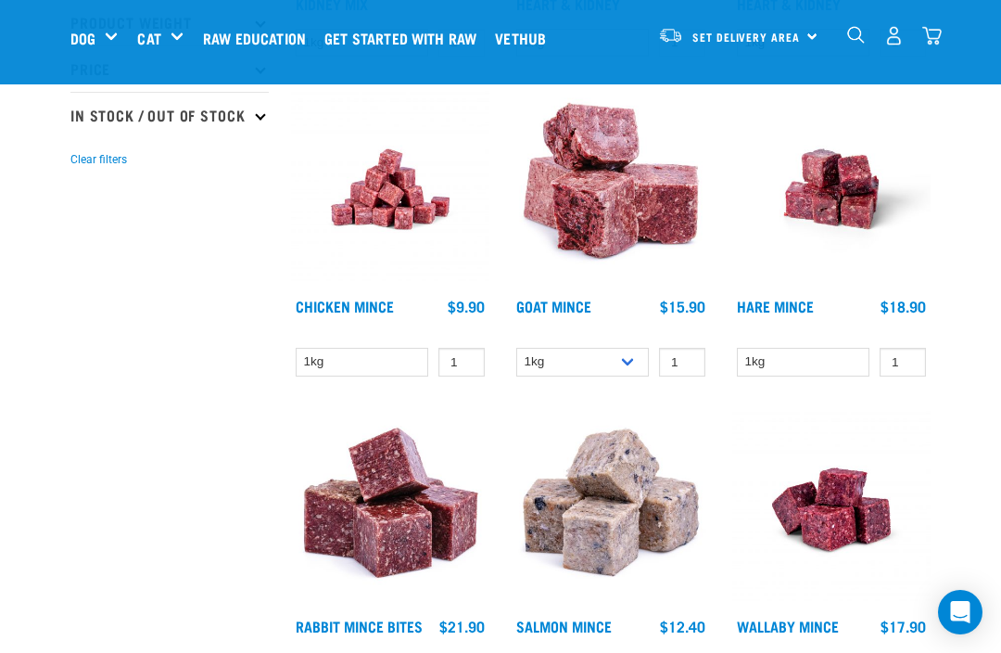
scroll to position [469, 0]
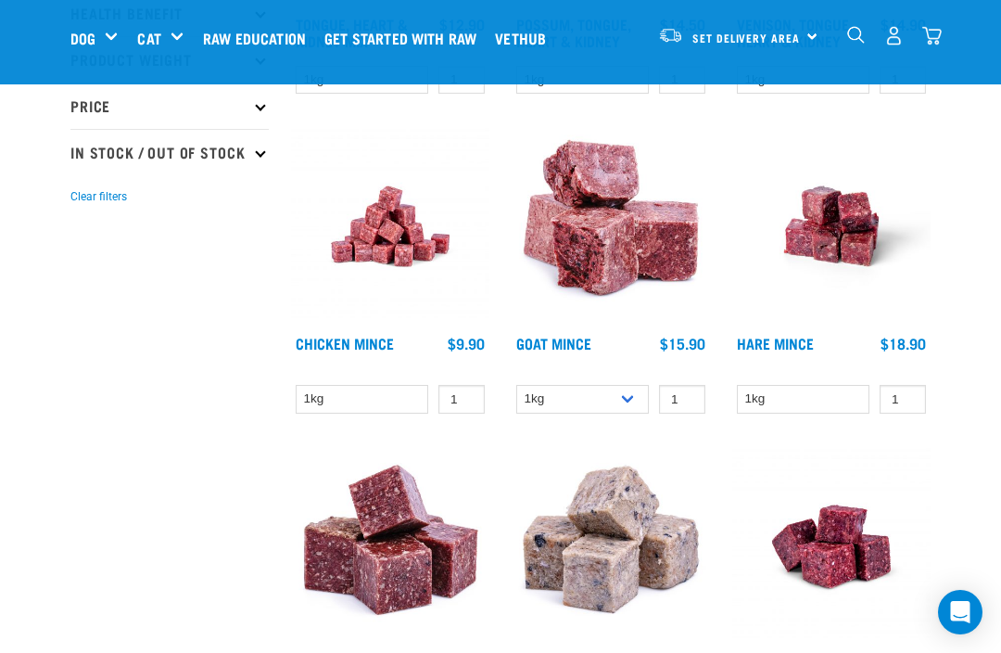
click at [392, 248] on img at bounding box center [390, 226] width 198 height 198
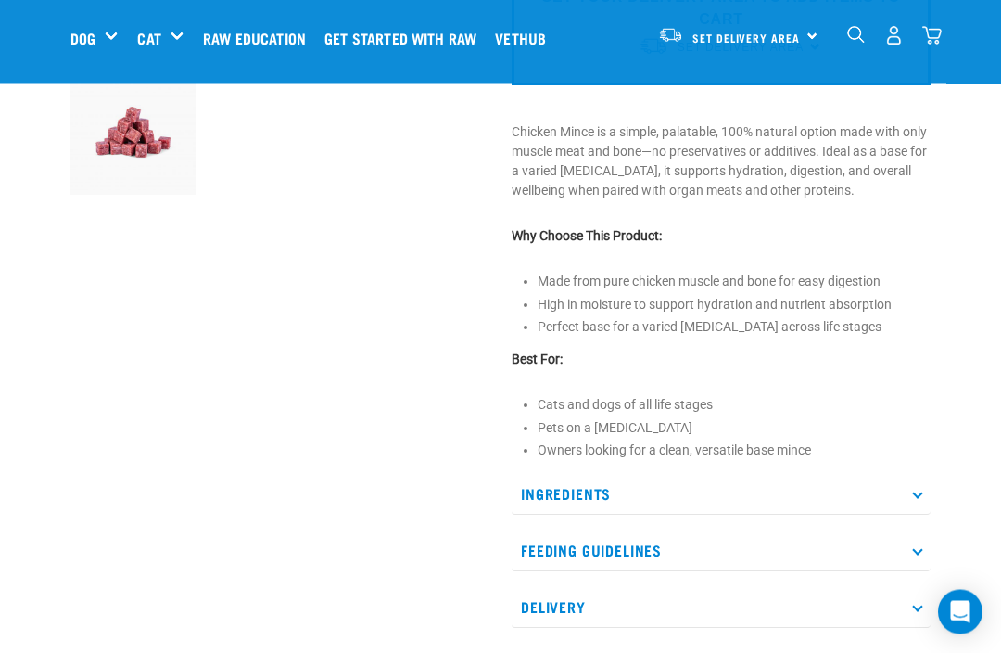
scroll to position [503, 0]
click at [924, 491] on p "Ingredients" at bounding box center [721, 494] width 419 height 42
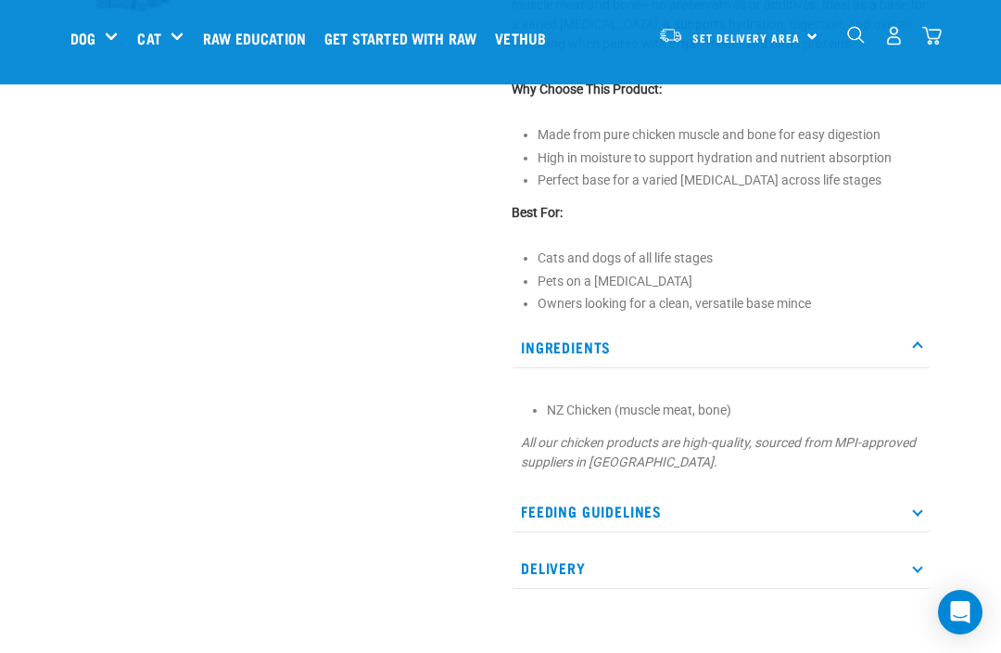
scroll to position [701, 0]
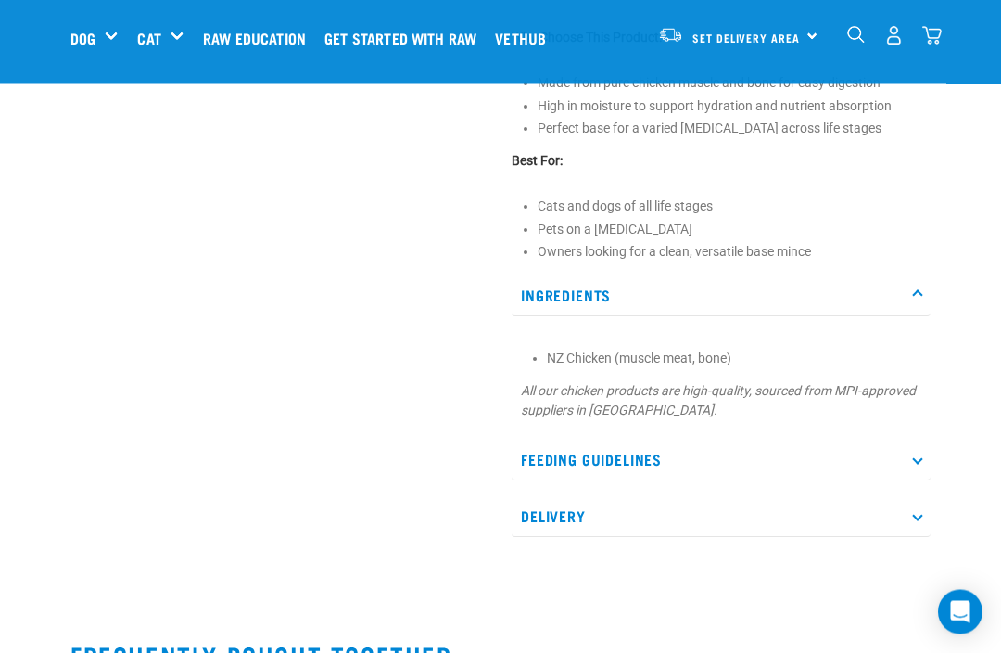
click at [922, 457] on p "Feeding Guidelines" at bounding box center [721, 460] width 419 height 42
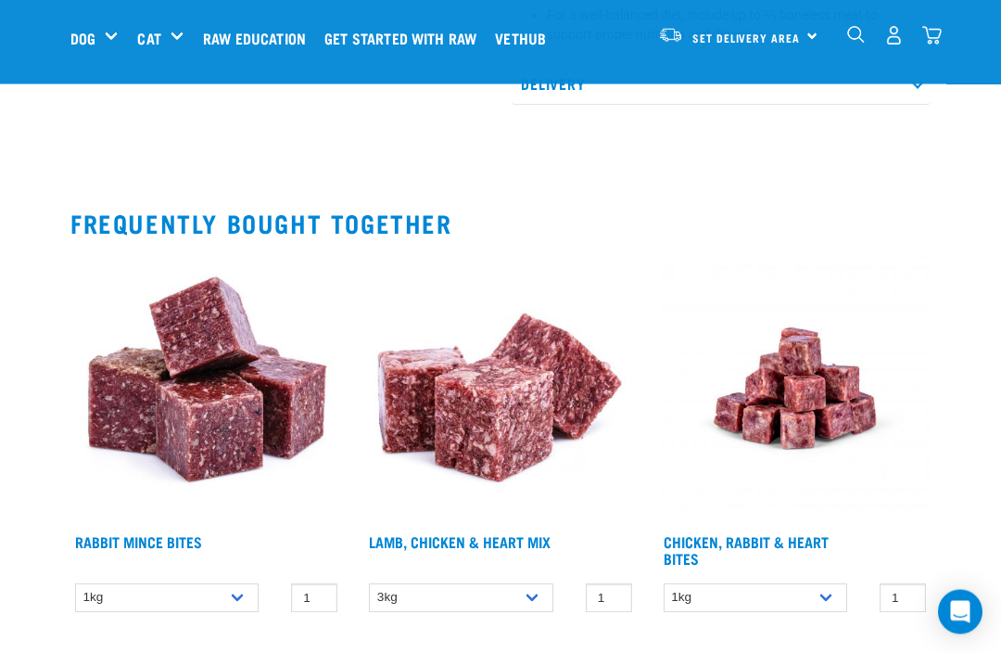
scroll to position [1293, 0]
click at [494, 411] on img at bounding box center [500, 388] width 272 height 272
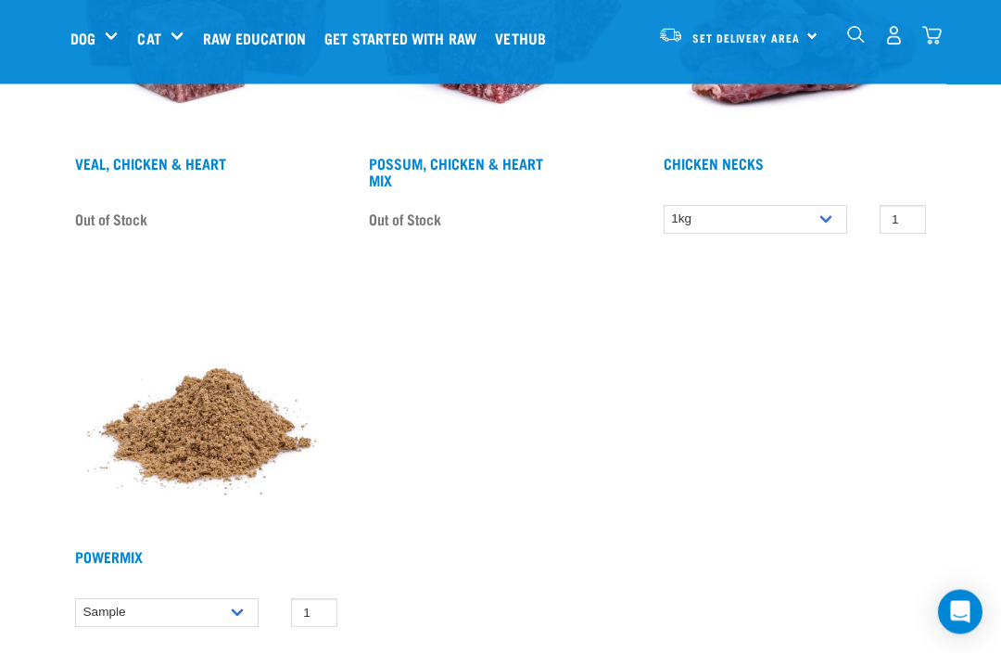
scroll to position [1528, 0]
click at [211, 462] on img at bounding box center [206, 403] width 272 height 272
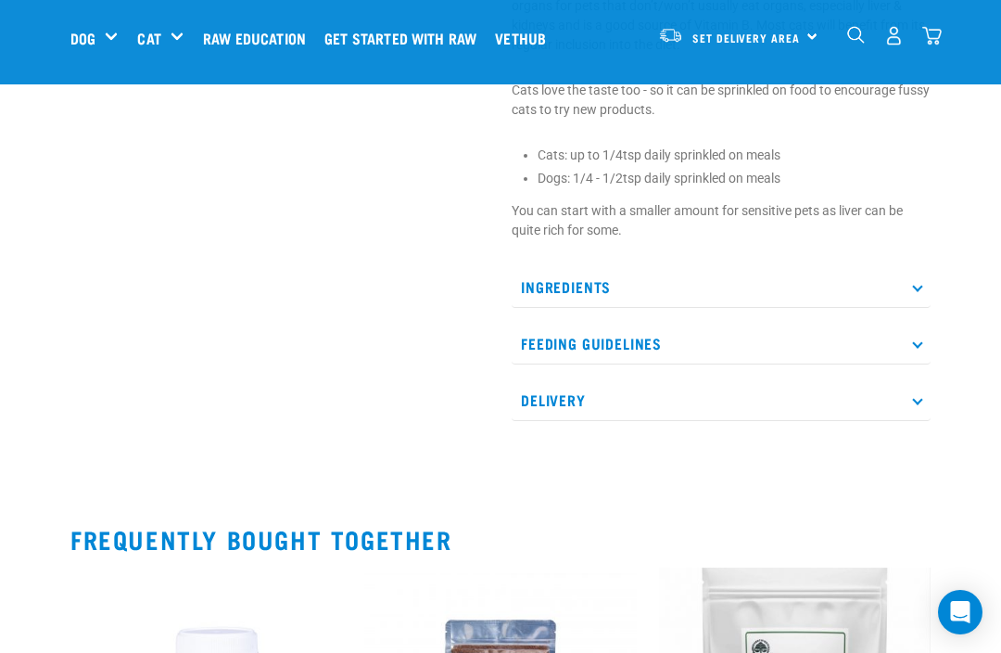
scroll to position [771, 0]
click at [920, 290] on p "Ingredients" at bounding box center [721, 288] width 419 height 42
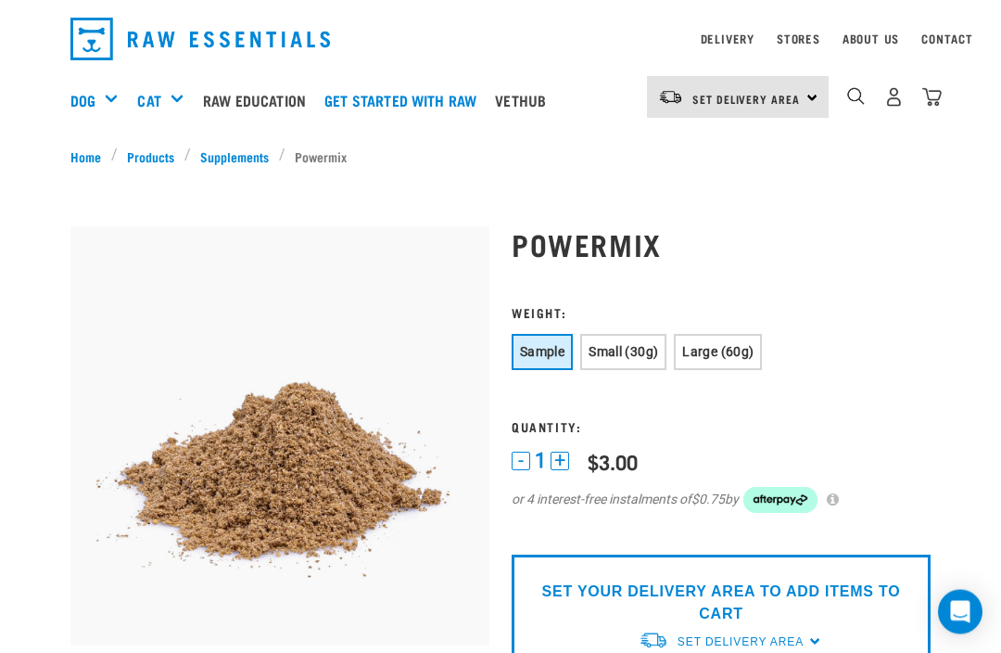
scroll to position [0, 0]
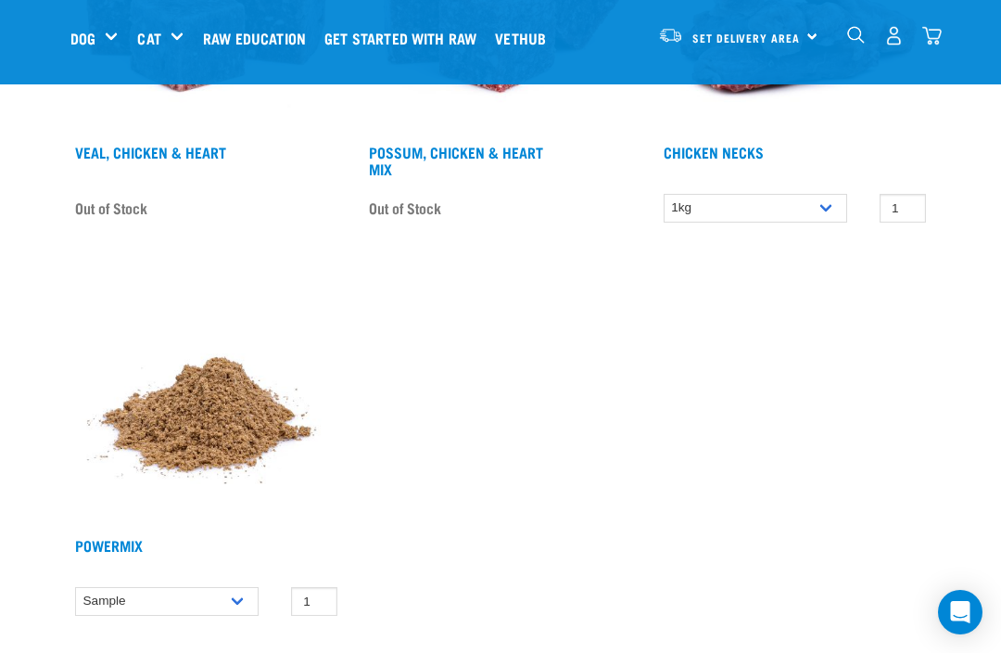
scroll to position [1350, 0]
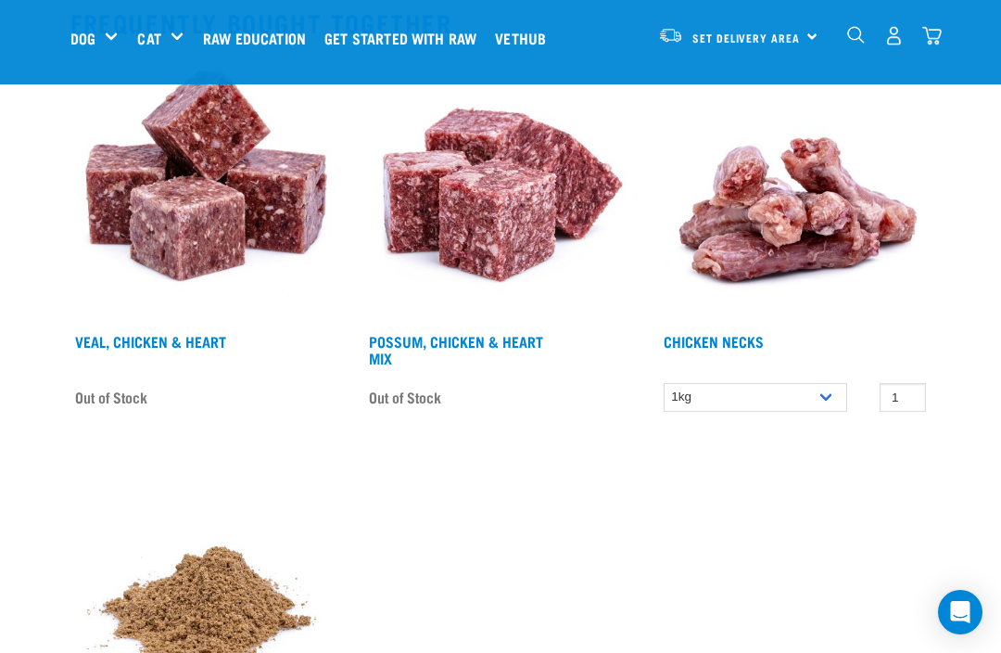
click at [500, 244] on img at bounding box center [500, 188] width 272 height 272
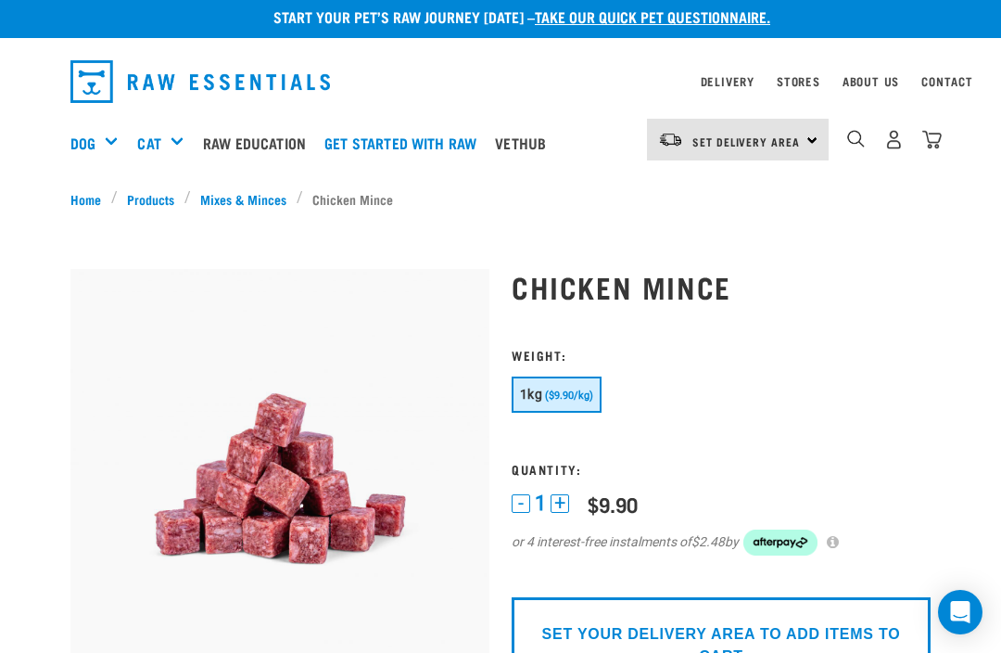
scroll to position [3, 0]
